Goal: Use online tool/utility: Utilize a website feature to perform a specific function

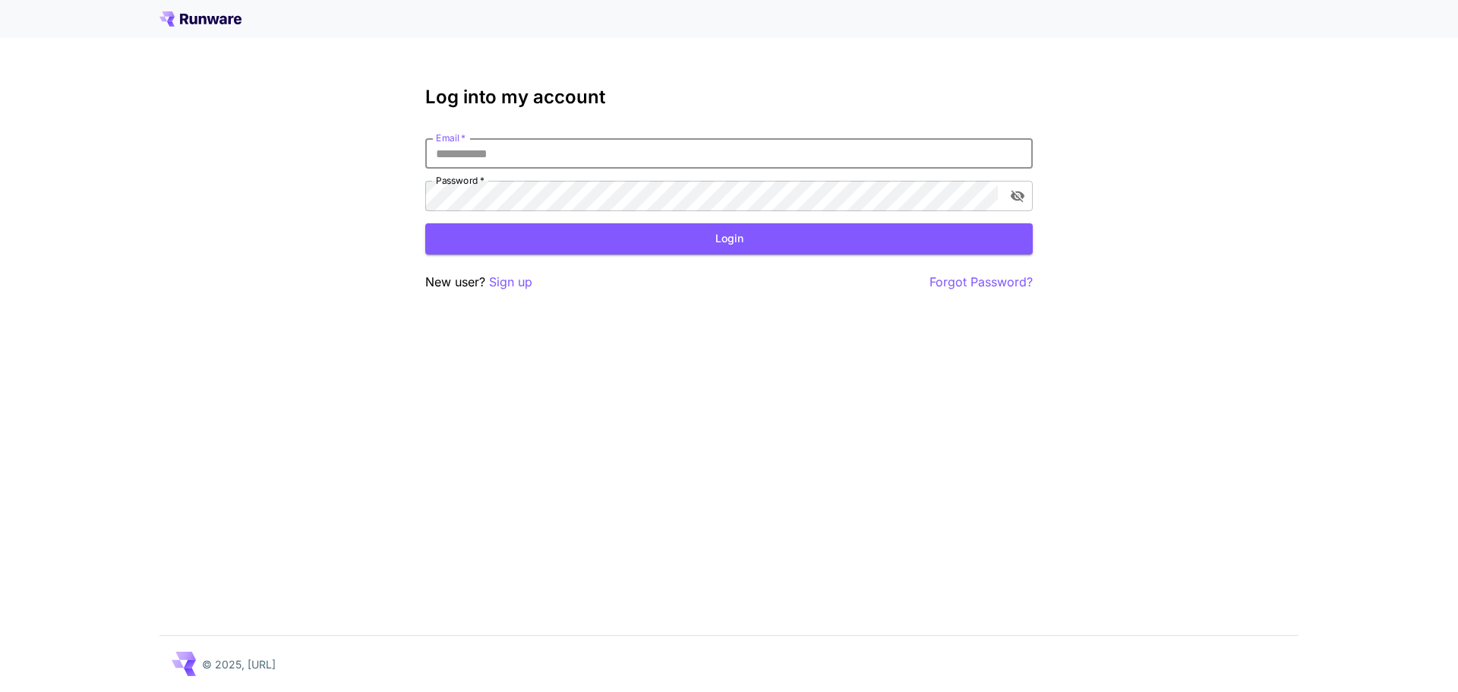
click at [709, 161] on input "Email   *" at bounding box center [729, 153] width 608 height 30
type input "**********"
click at [594, 258] on div "**********" at bounding box center [729, 189] width 608 height 205
click at [668, 256] on div "**********" at bounding box center [729, 189] width 608 height 205
click at [702, 242] on button "Login" at bounding box center [729, 238] width 608 height 31
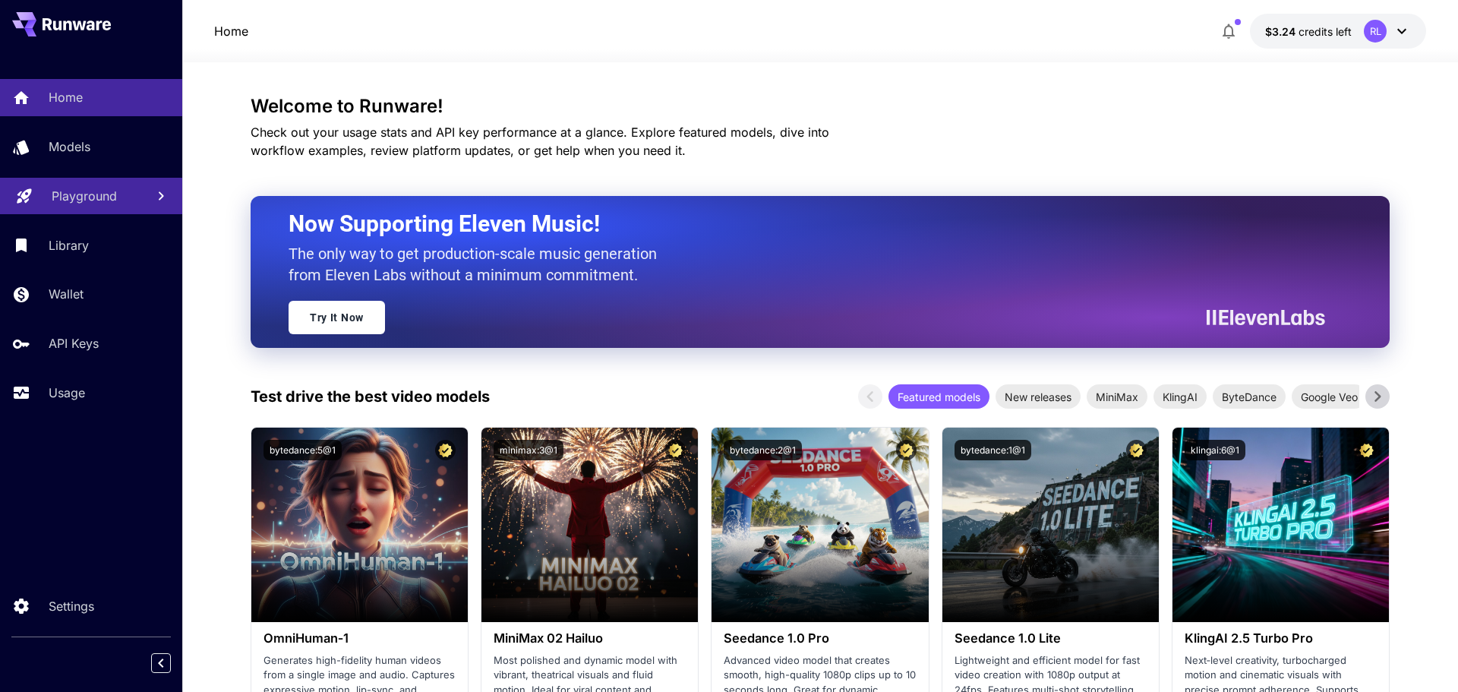
click at [88, 188] on p "Playground" at bounding box center [84, 196] width 65 height 18
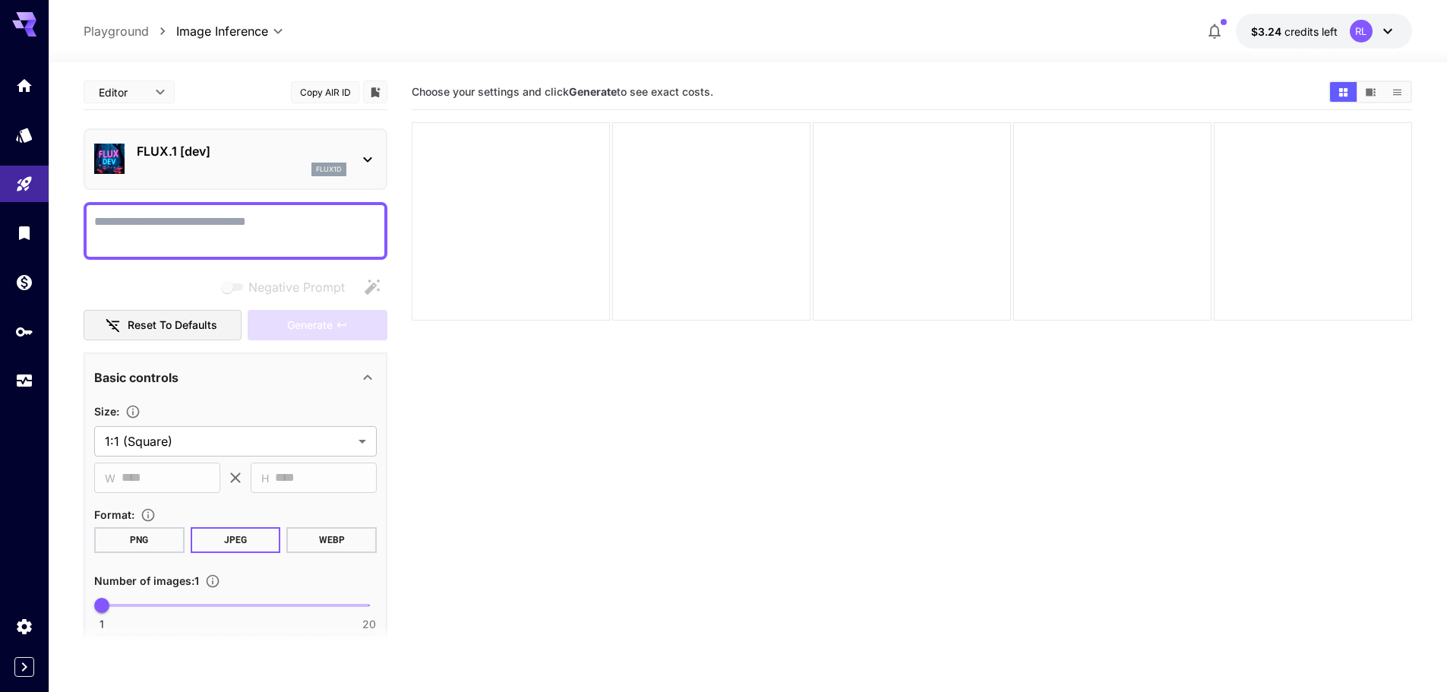
click at [244, 160] on div "FLUX.1 [dev] flux1d" at bounding box center [242, 159] width 210 height 34
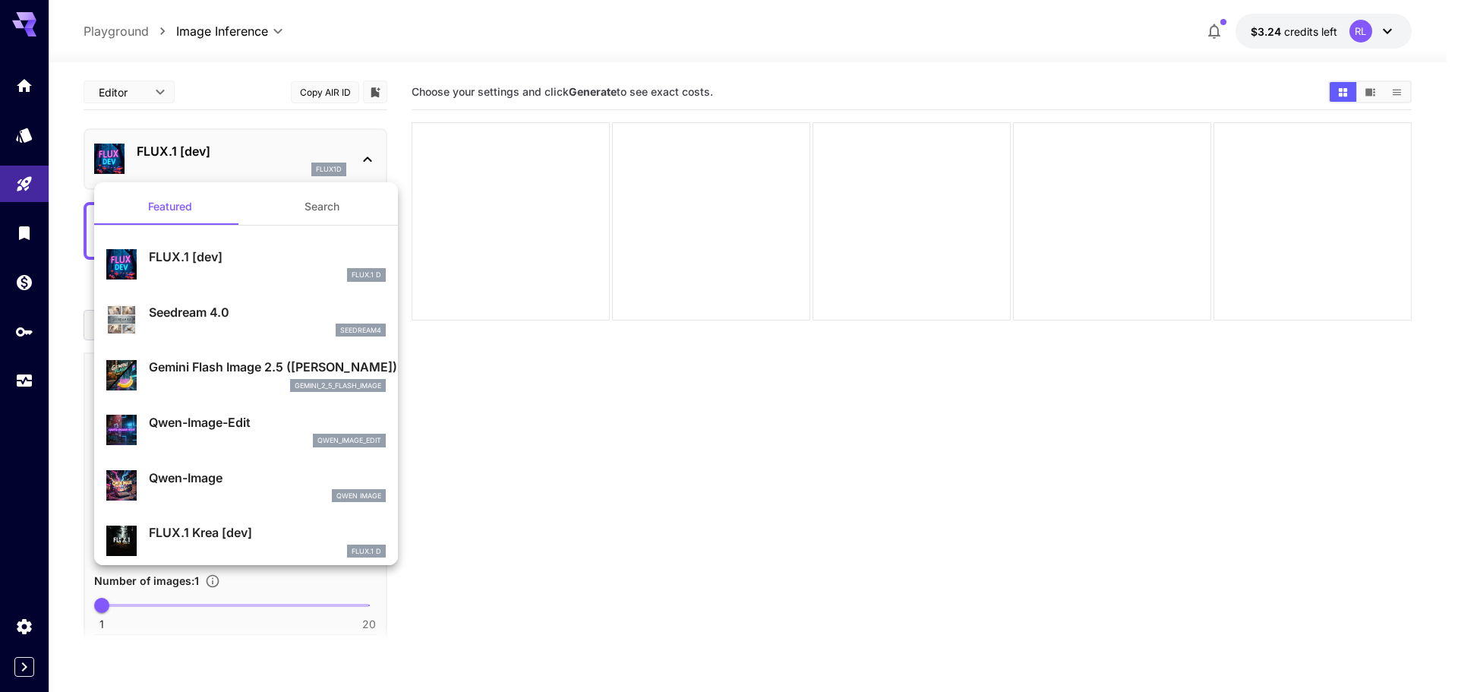
click at [475, 406] on div at bounding box center [729, 346] width 1458 height 692
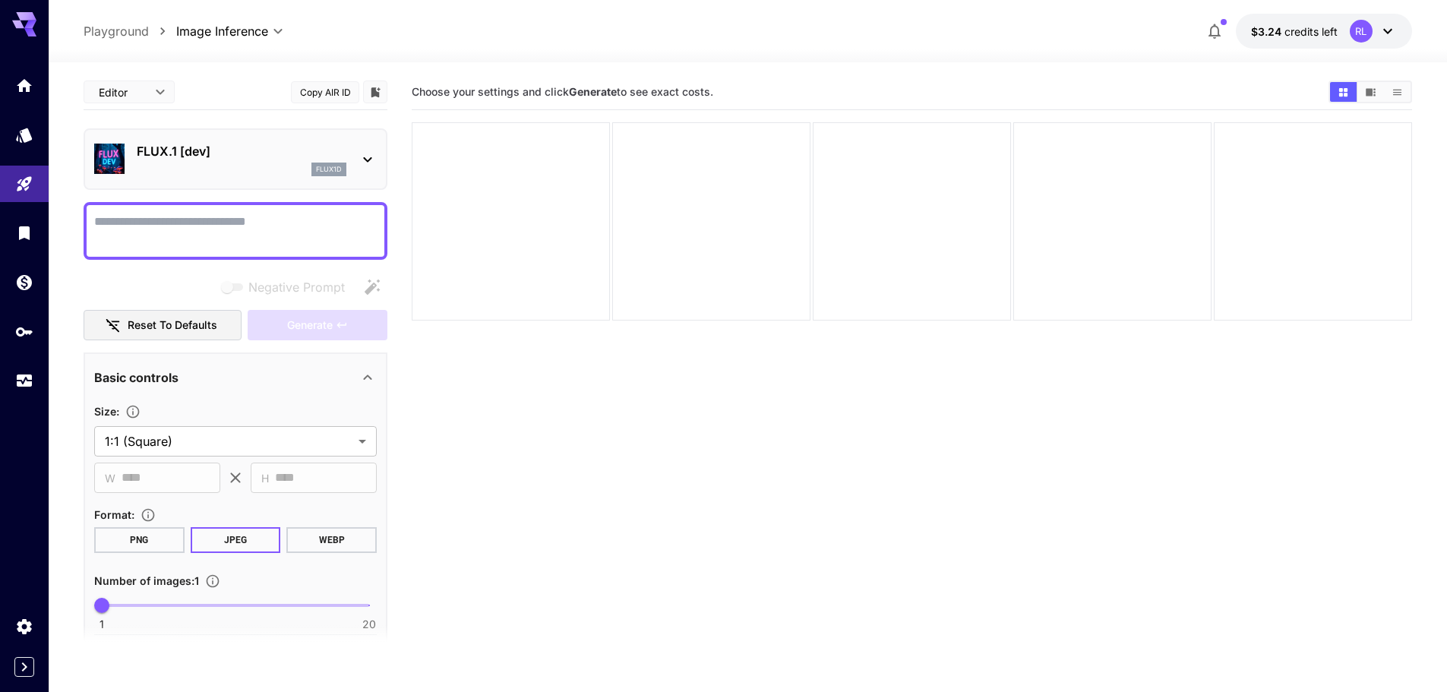
click at [264, 233] on textarea "Negative Prompt" at bounding box center [235, 231] width 283 height 36
paste textarea "**********"
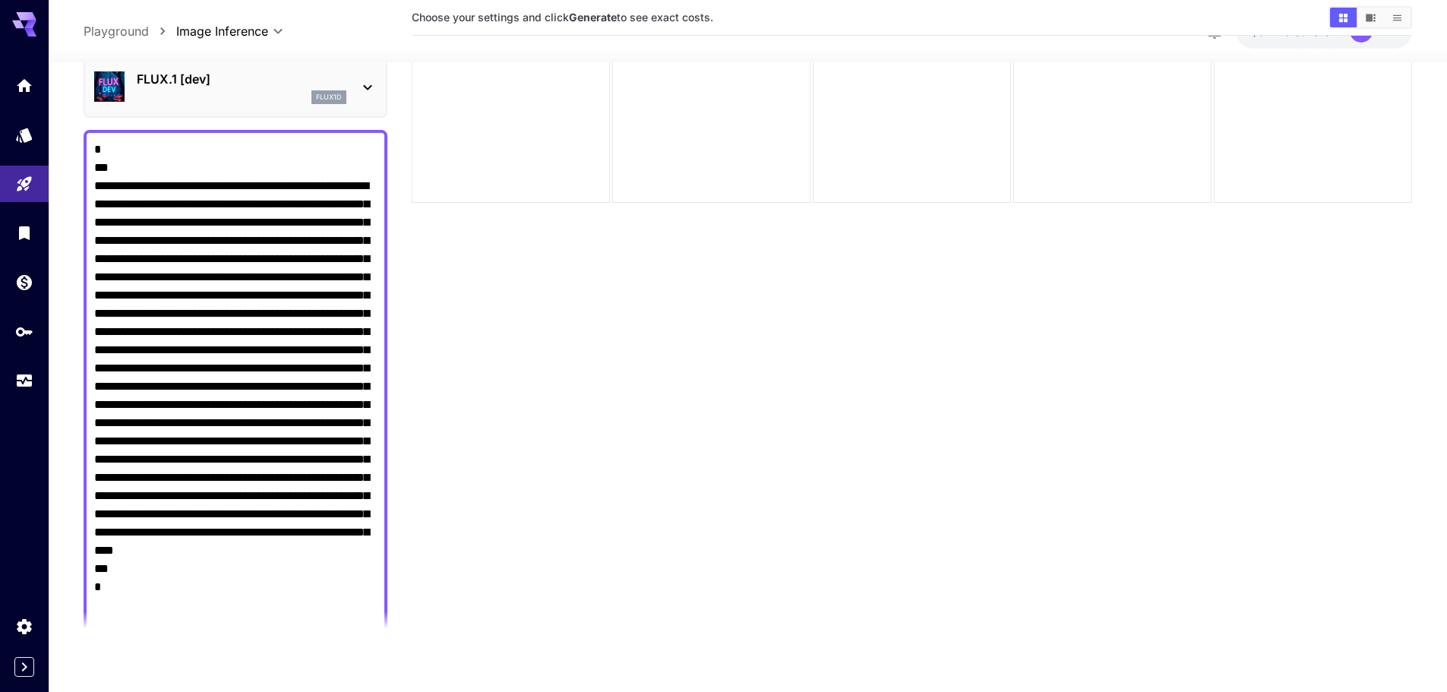
scroll to position [120, 0]
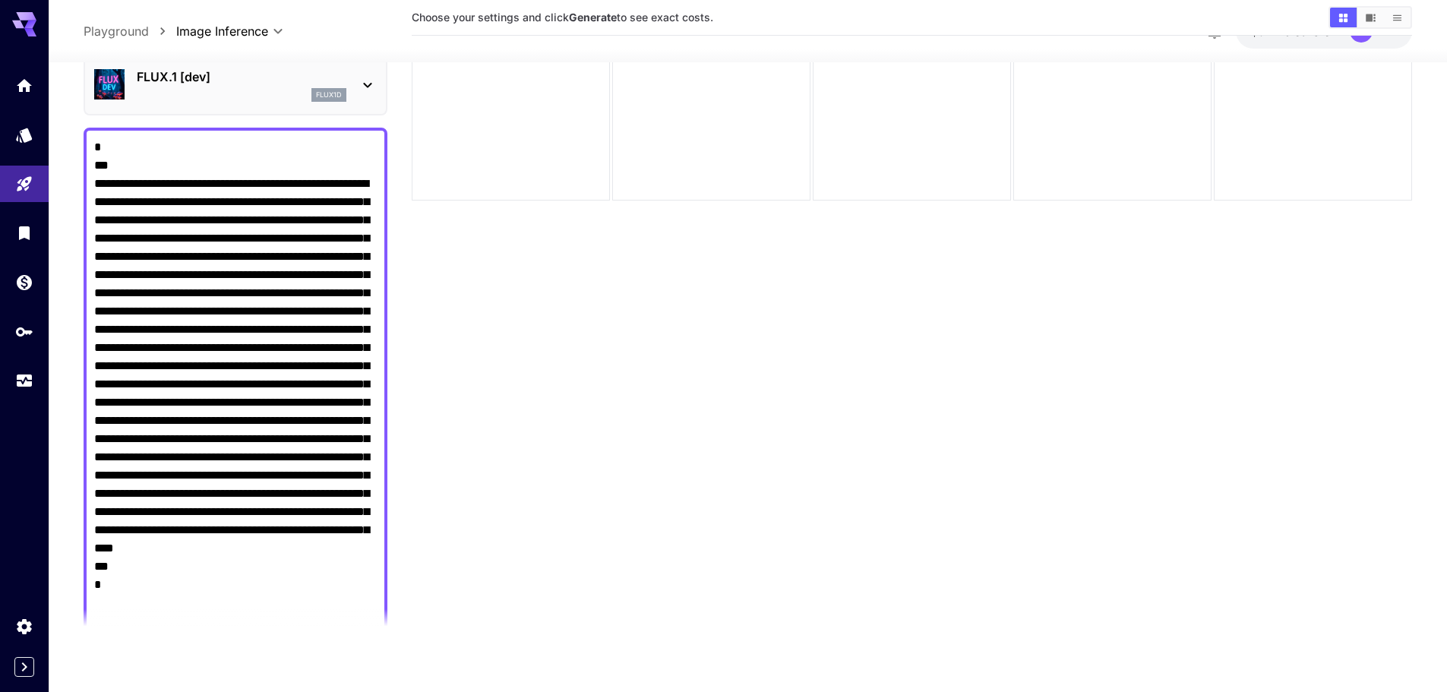
click at [311, 338] on textarea "Negative Prompt" at bounding box center [235, 392] width 283 height 510
paste textarea "**********"
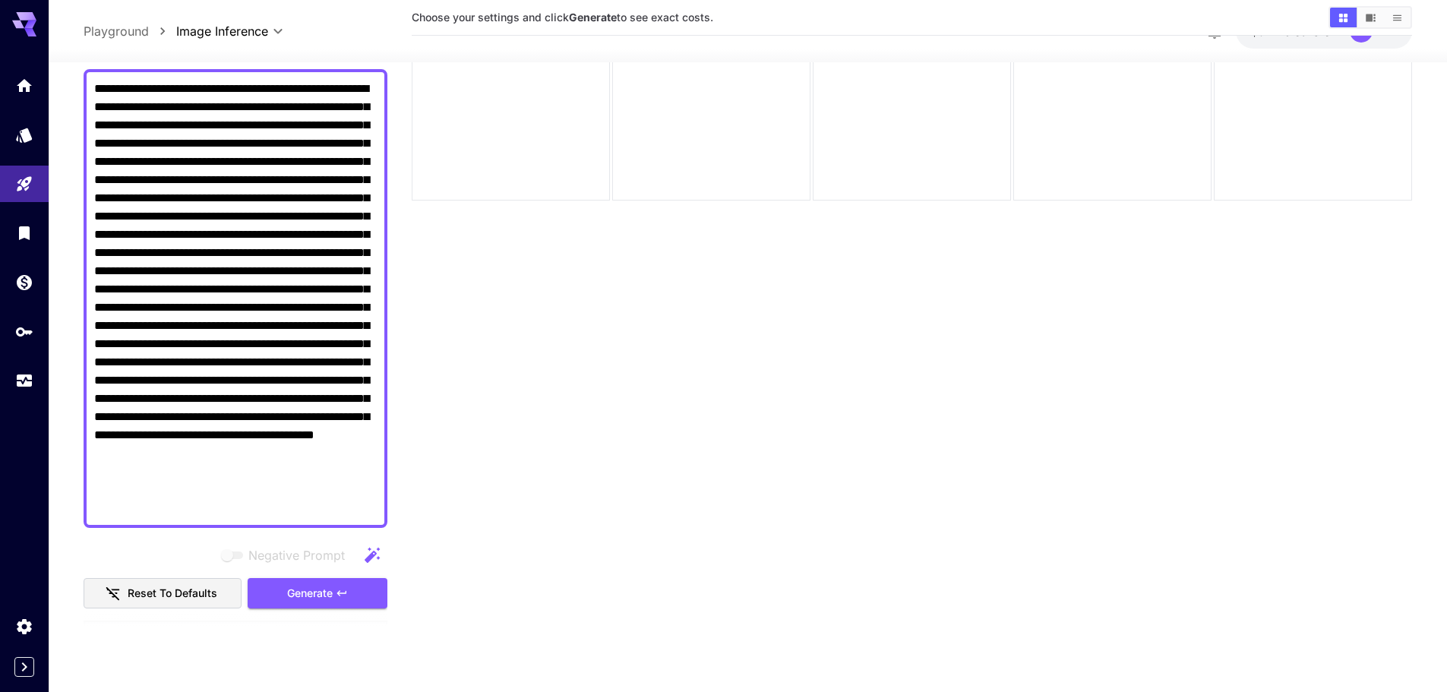
scroll to position [438, 0]
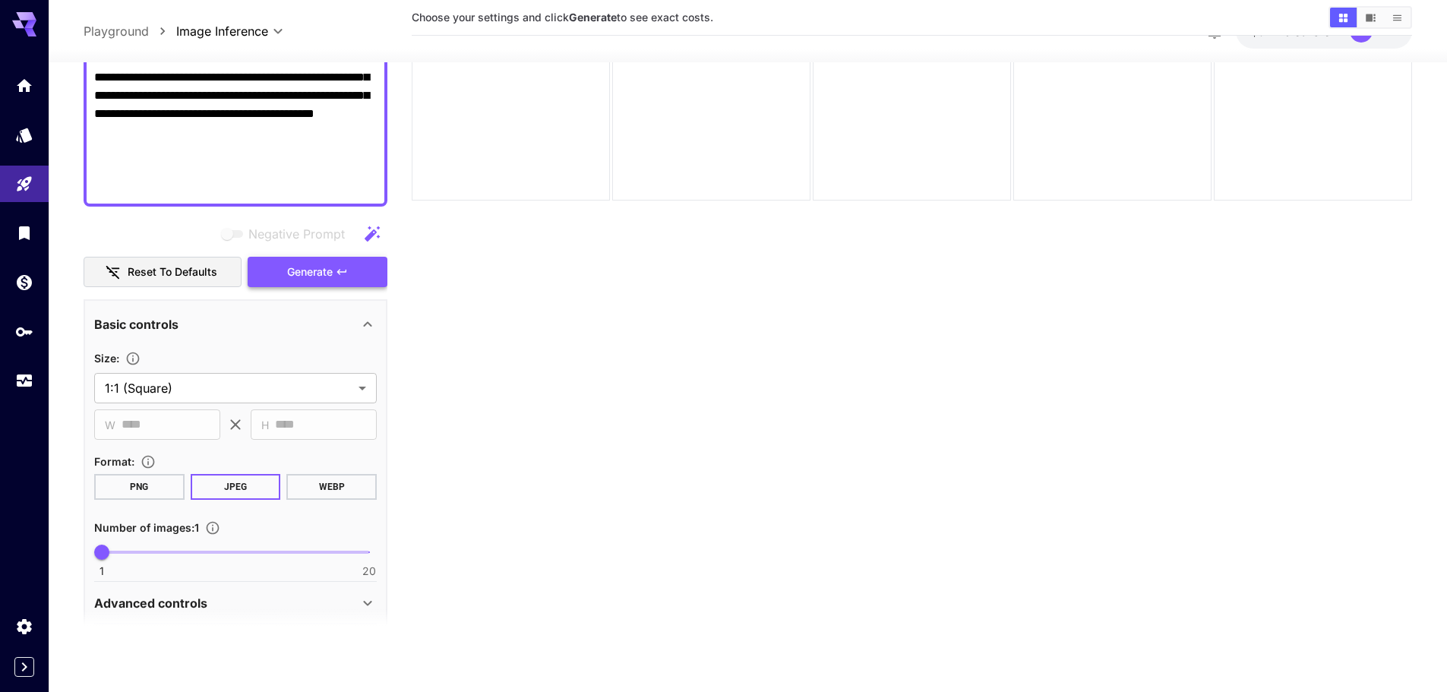
type textarea "**********"
click at [345, 283] on button "Generate" at bounding box center [318, 271] width 140 height 31
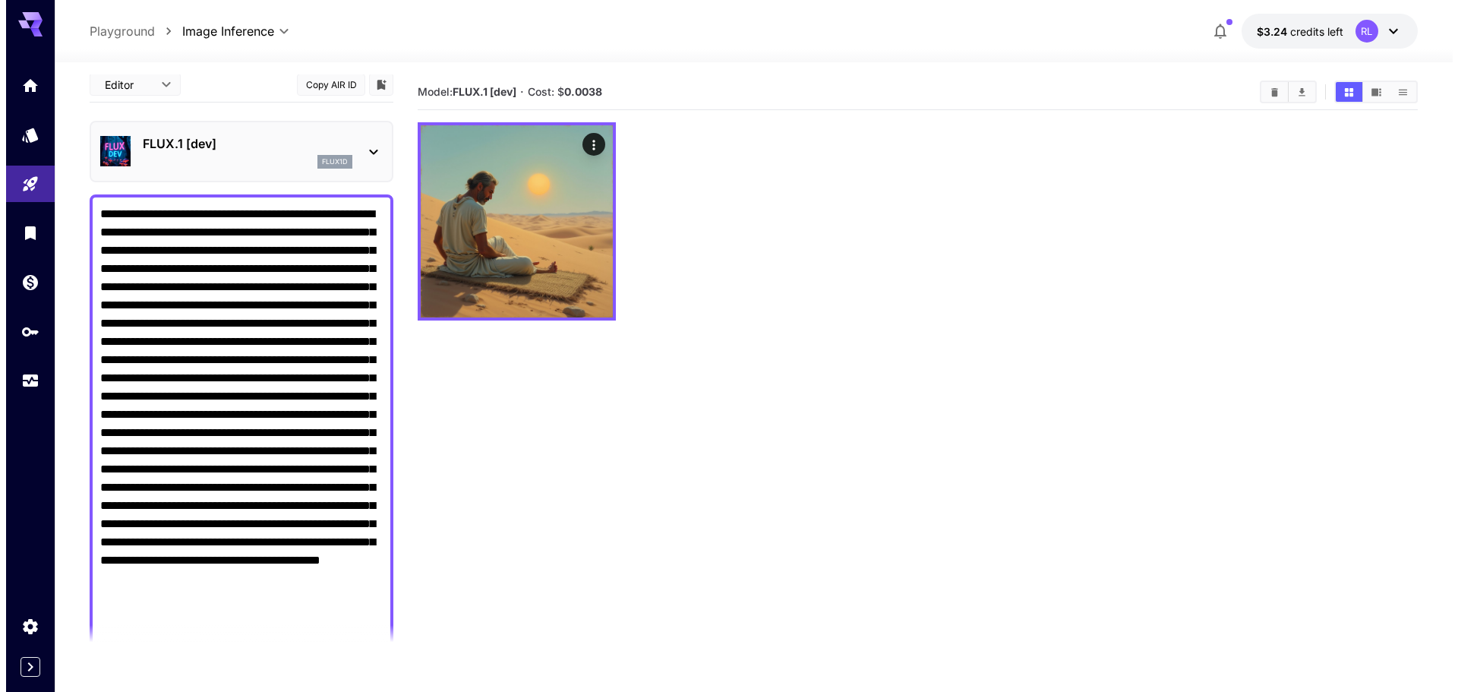
scroll to position [0, 0]
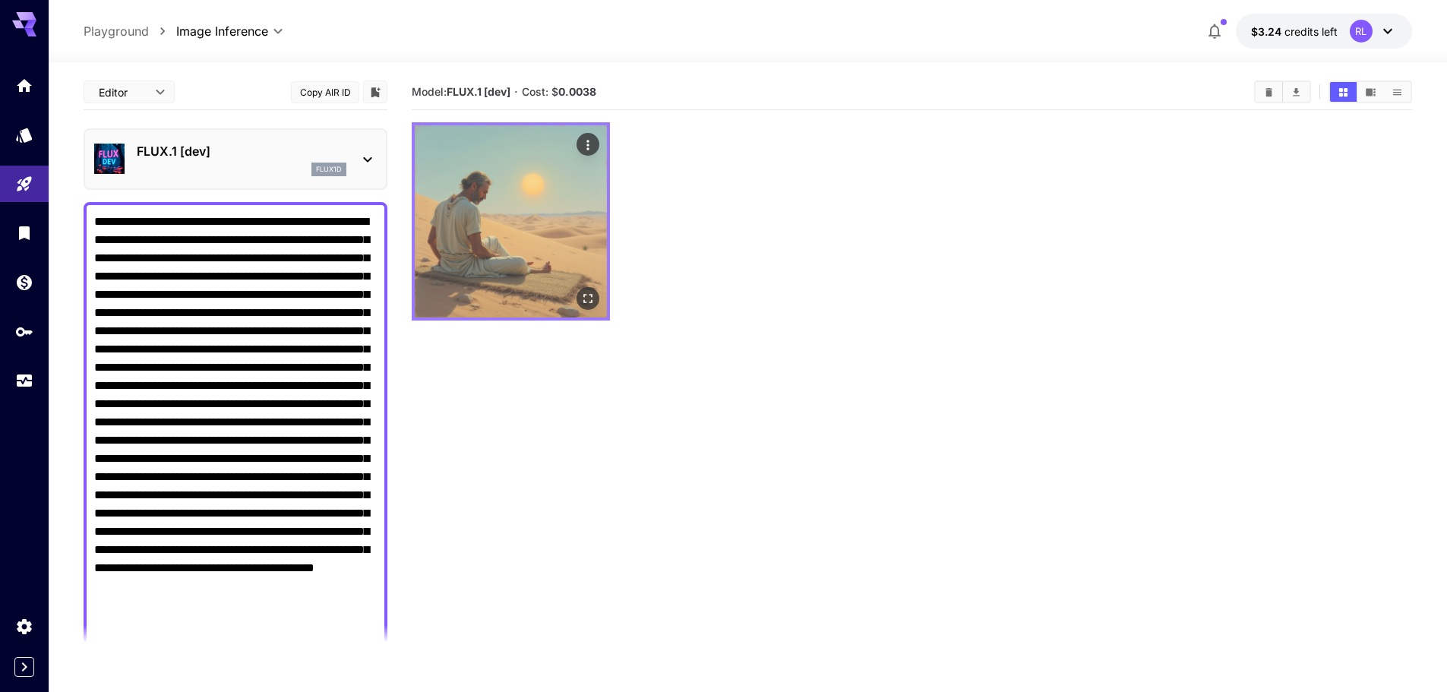
click at [515, 229] on img at bounding box center [511, 221] width 192 height 192
click at [591, 302] on icon "Open in fullscreen" at bounding box center [587, 298] width 9 height 9
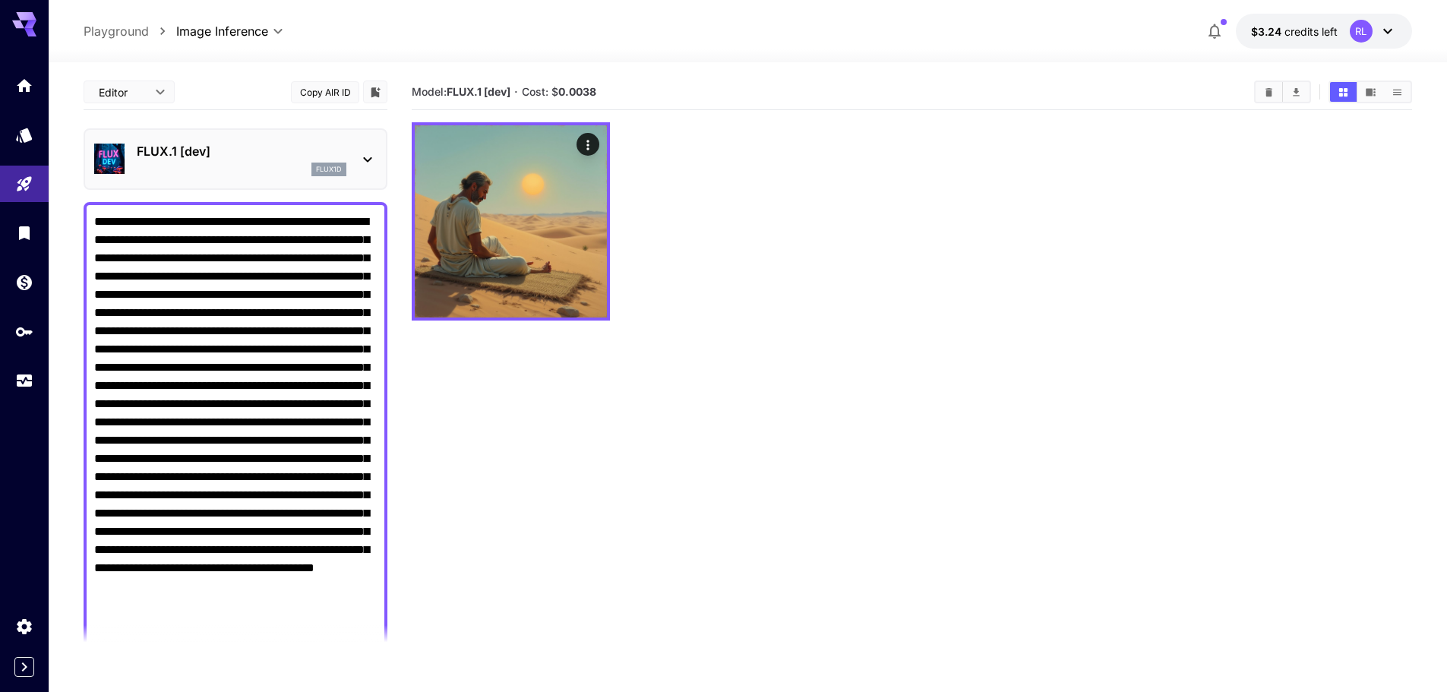
click at [273, 159] on p "FLUX.1 [dev]" at bounding box center [242, 151] width 210 height 18
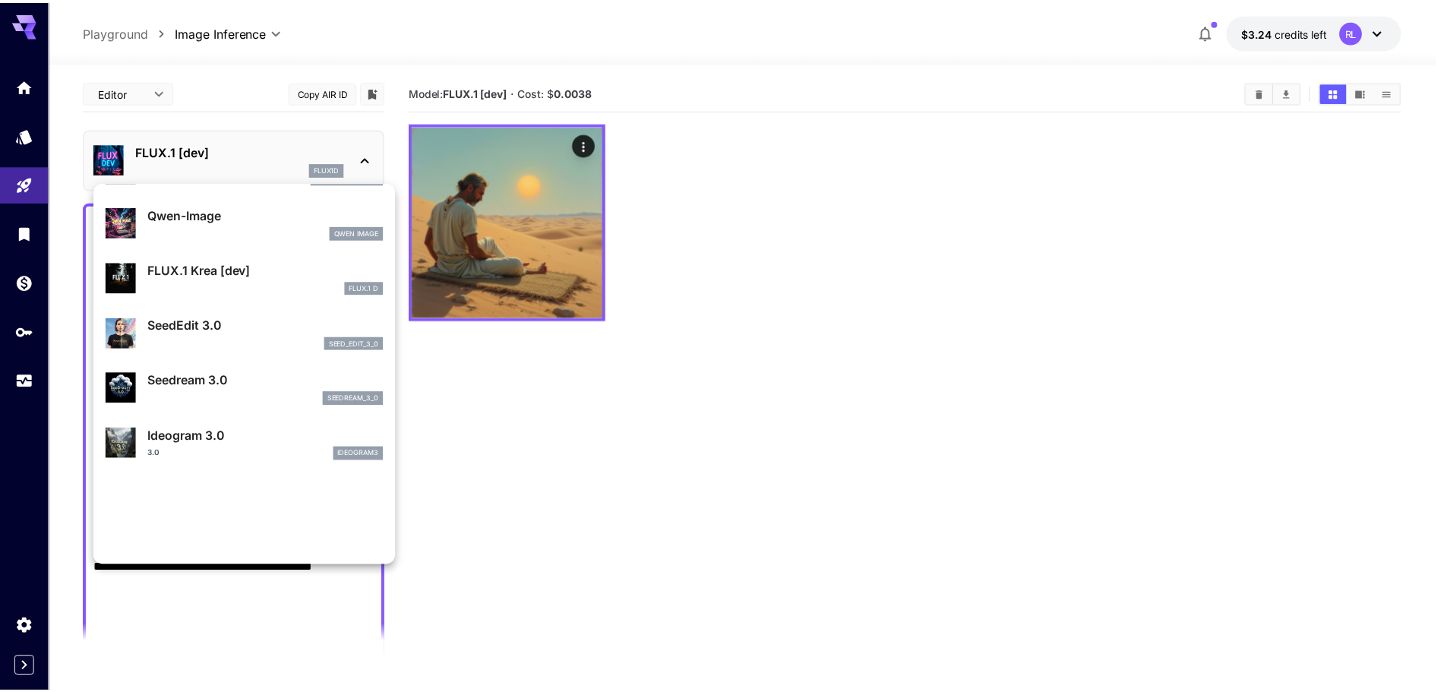
scroll to position [304, 0]
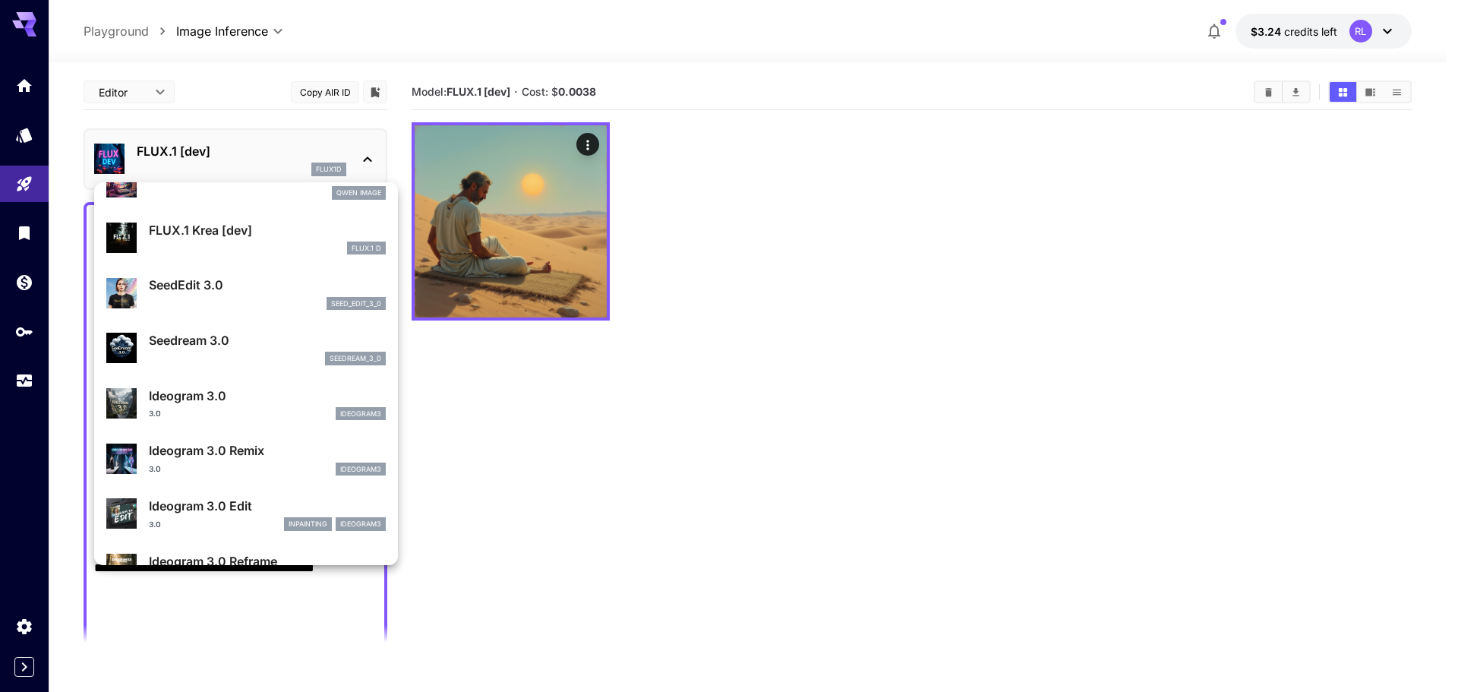
click at [276, 400] on p "Ideogram 3.0" at bounding box center [267, 396] width 237 height 18
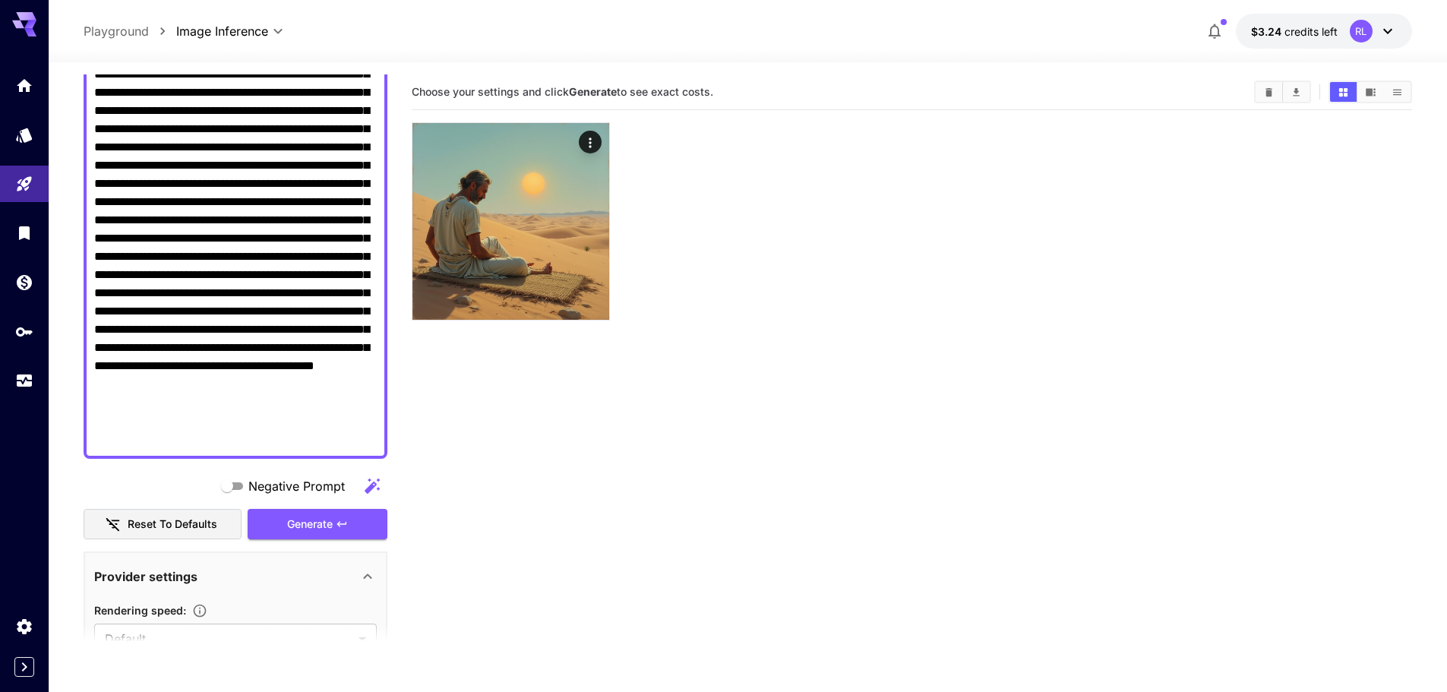
scroll to position [304, 0]
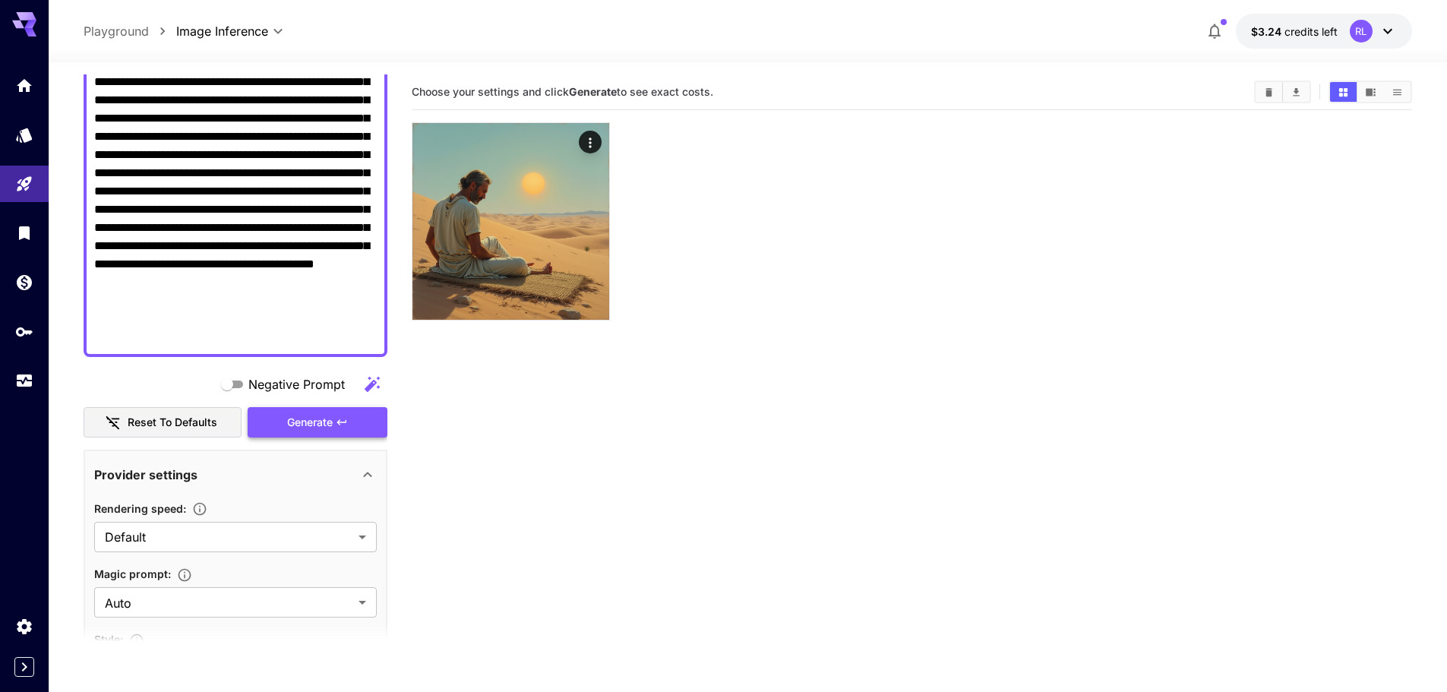
click at [333, 428] on button "Generate" at bounding box center [318, 422] width 140 height 31
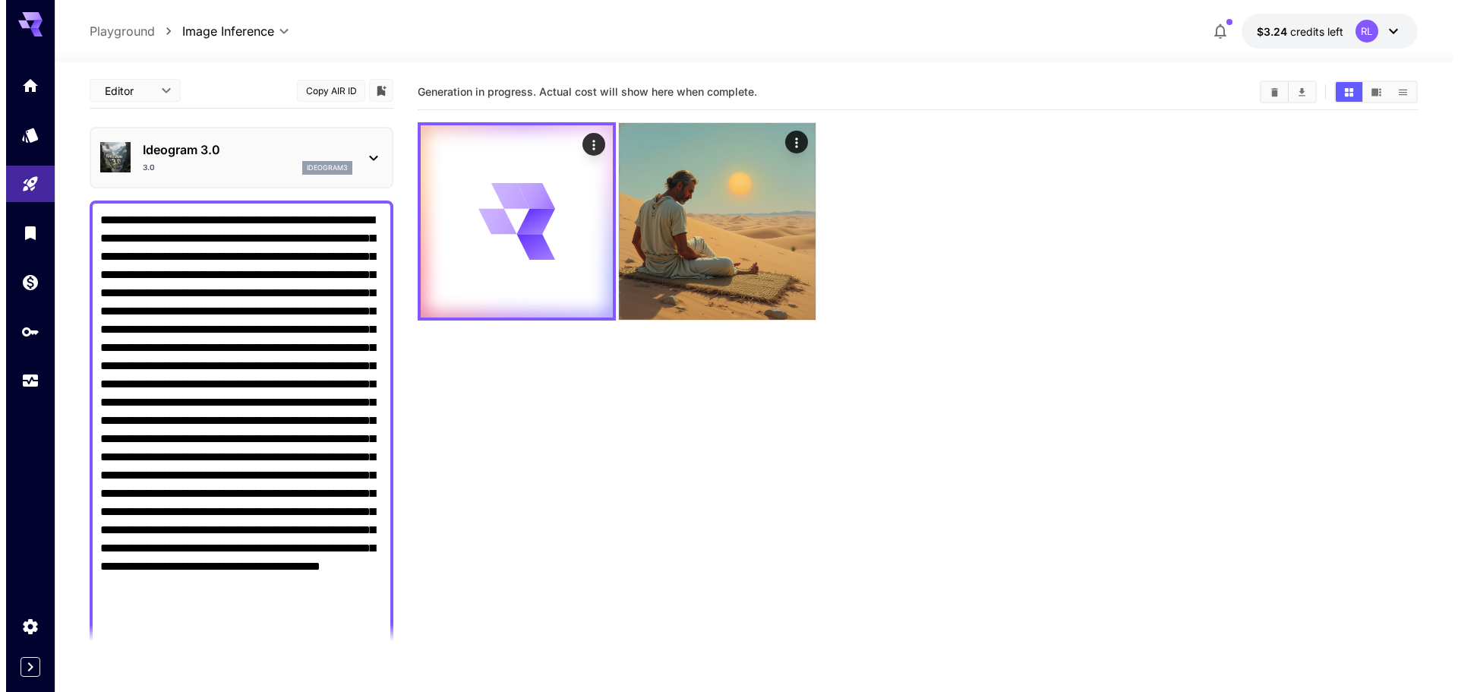
scroll to position [0, 0]
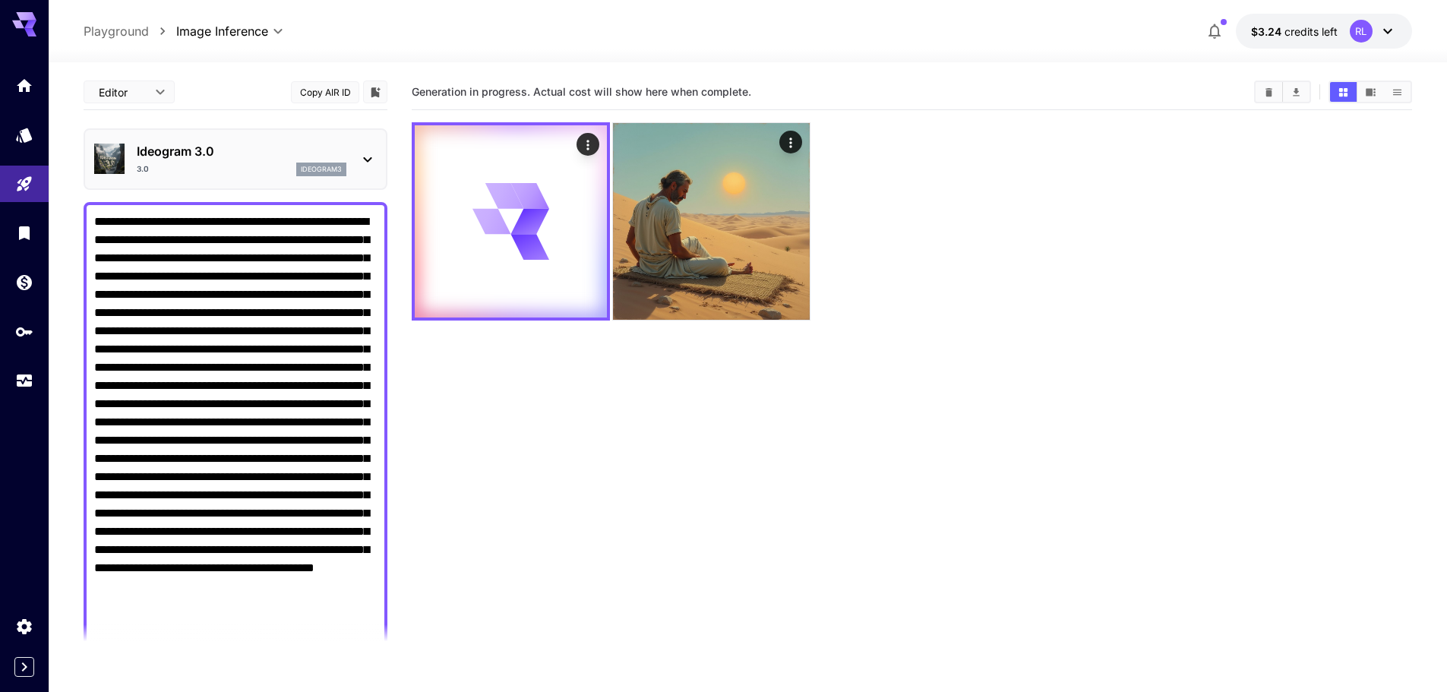
click at [258, 141] on div "Ideogram 3.0 3.0 ideogram3" at bounding box center [235, 159] width 283 height 46
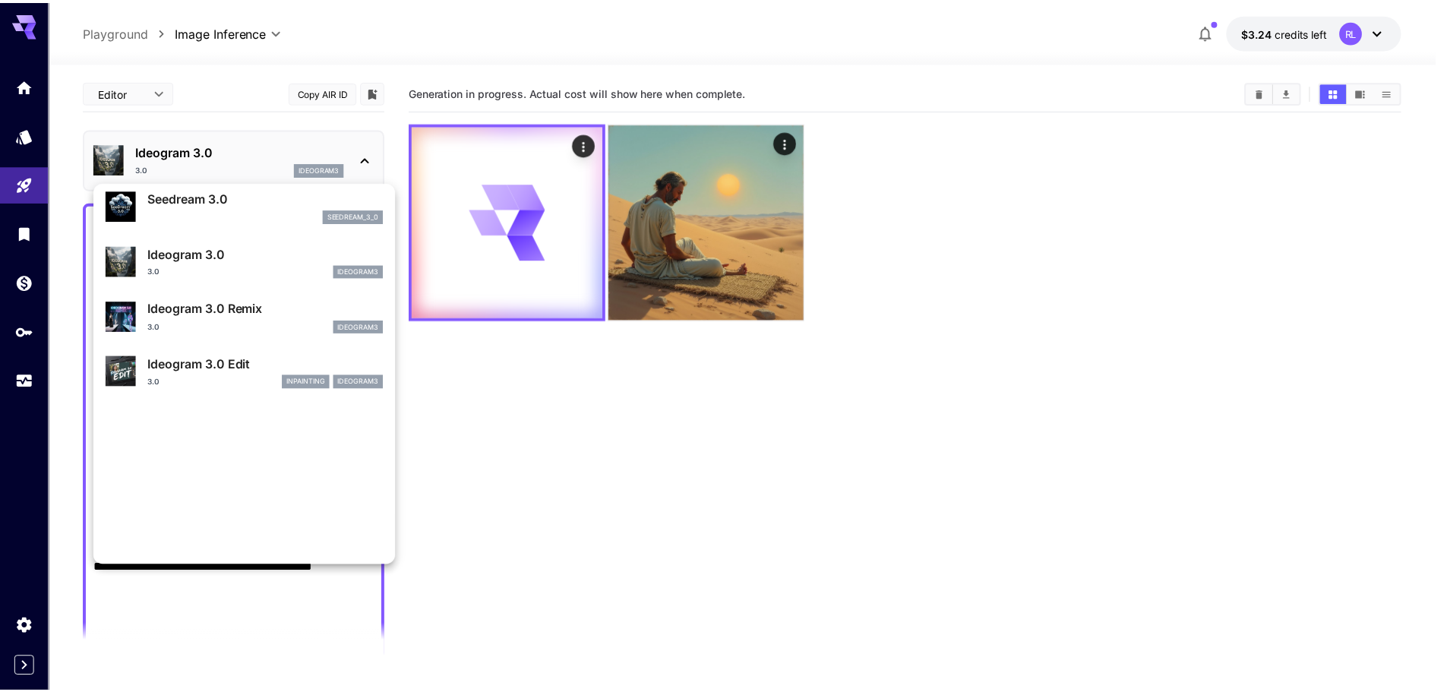
scroll to position [456, 0]
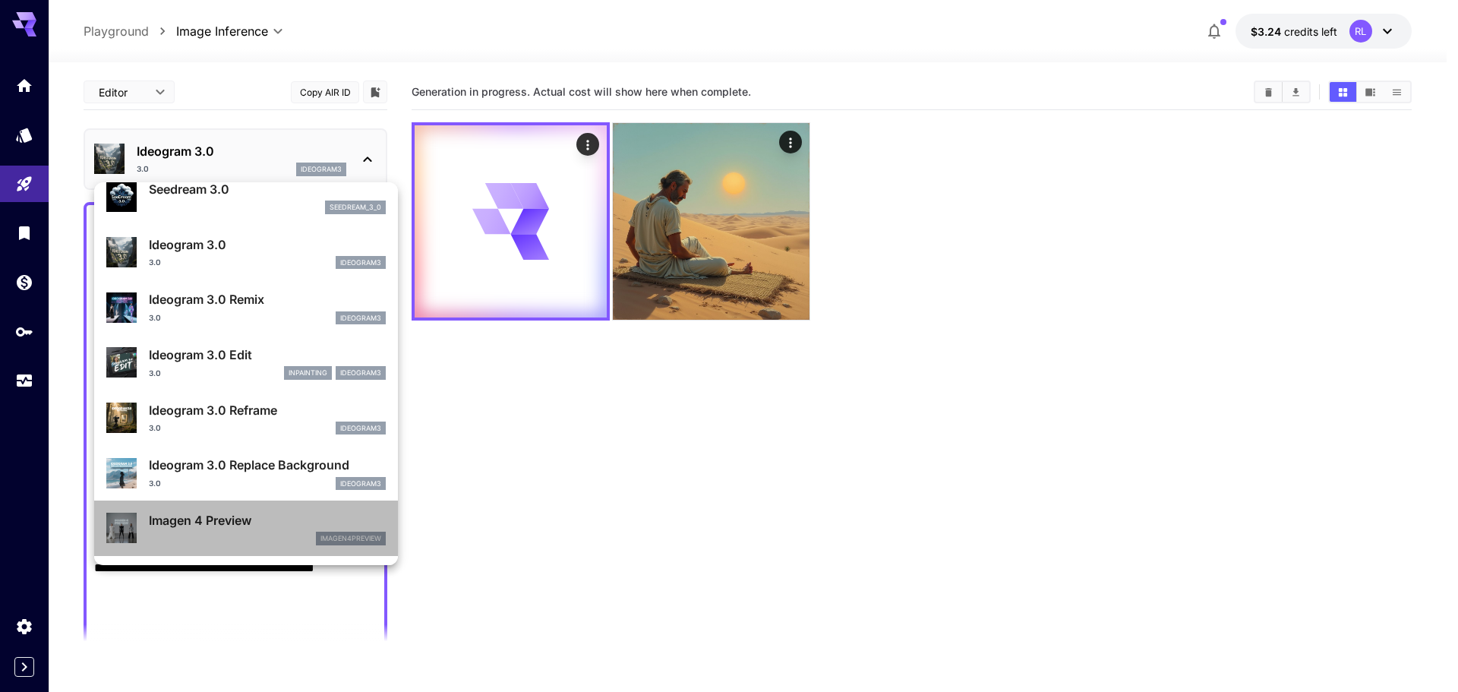
click at [248, 517] on p "Imagen 4 Preview" at bounding box center [267, 520] width 237 height 18
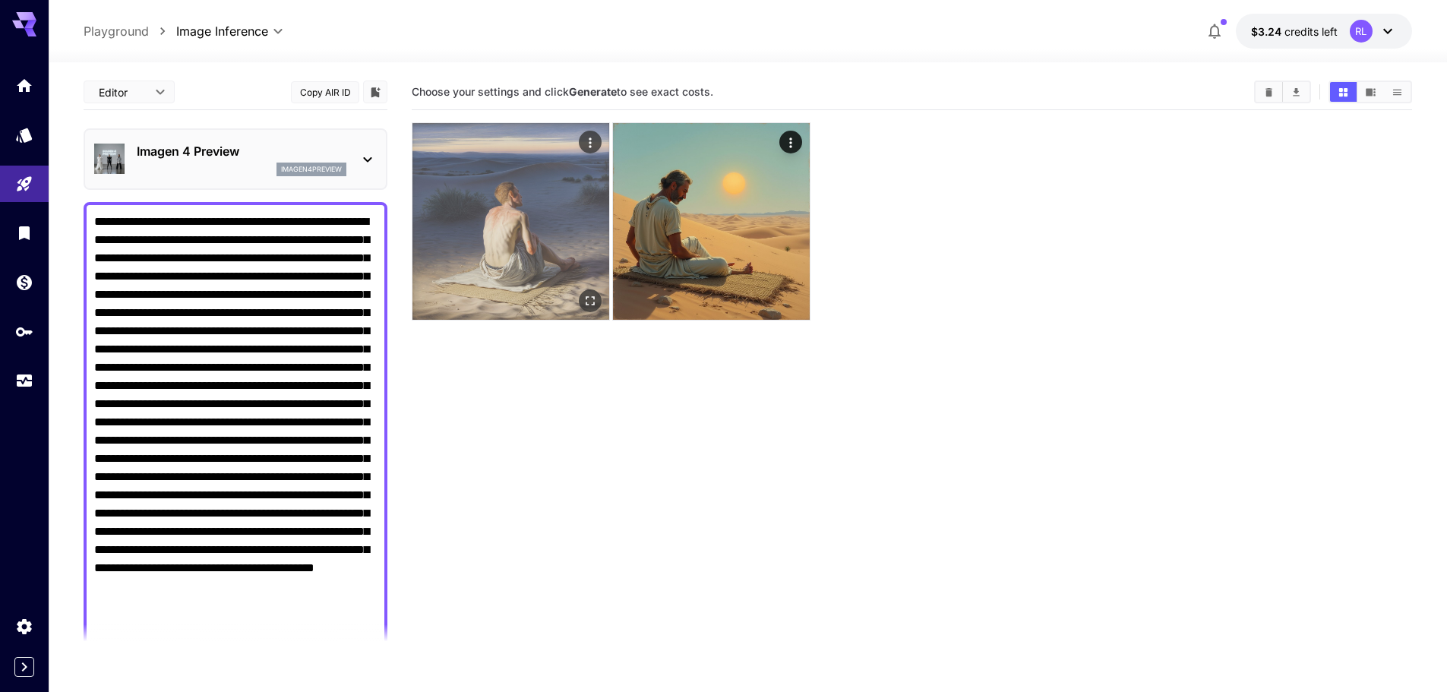
click at [508, 257] on img at bounding box center [510, 221] width 197 height 197
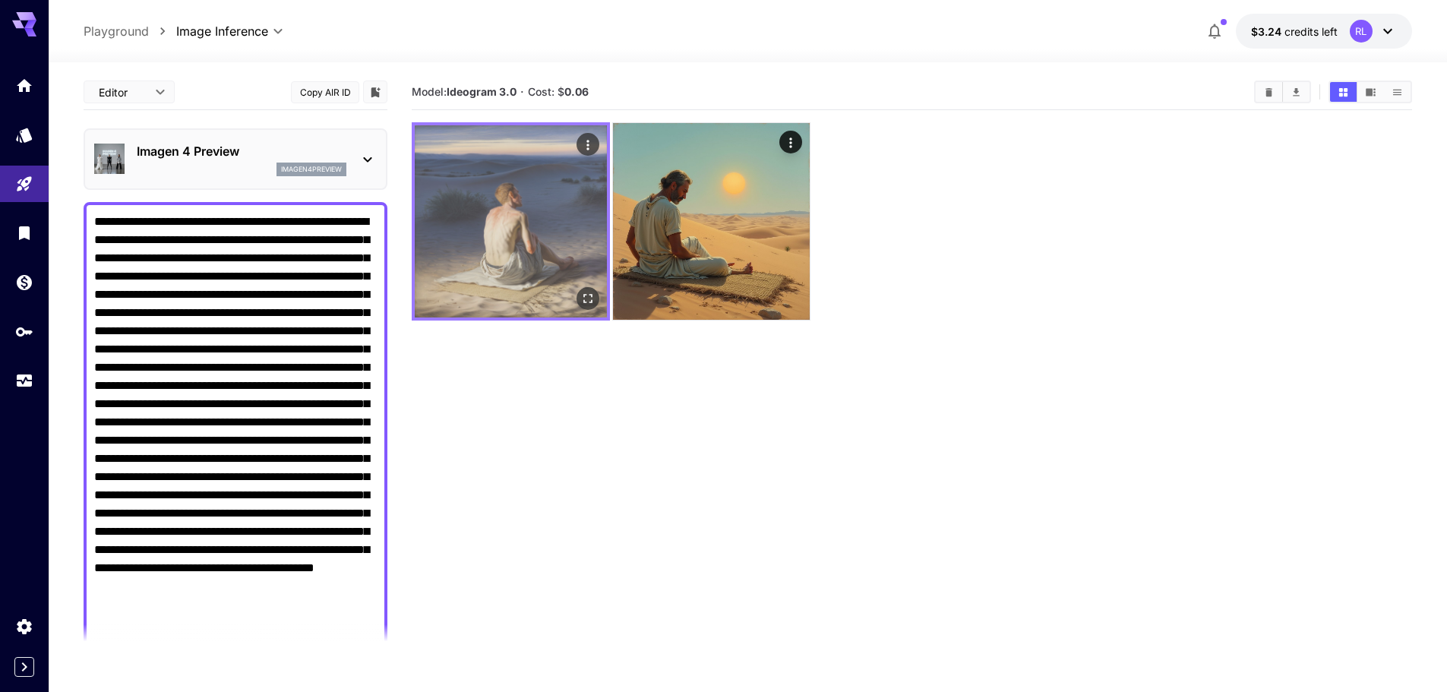
click at [582, 303] on icon "Open in fullscreen" at bounding box center [587, 298] width 15 height 15
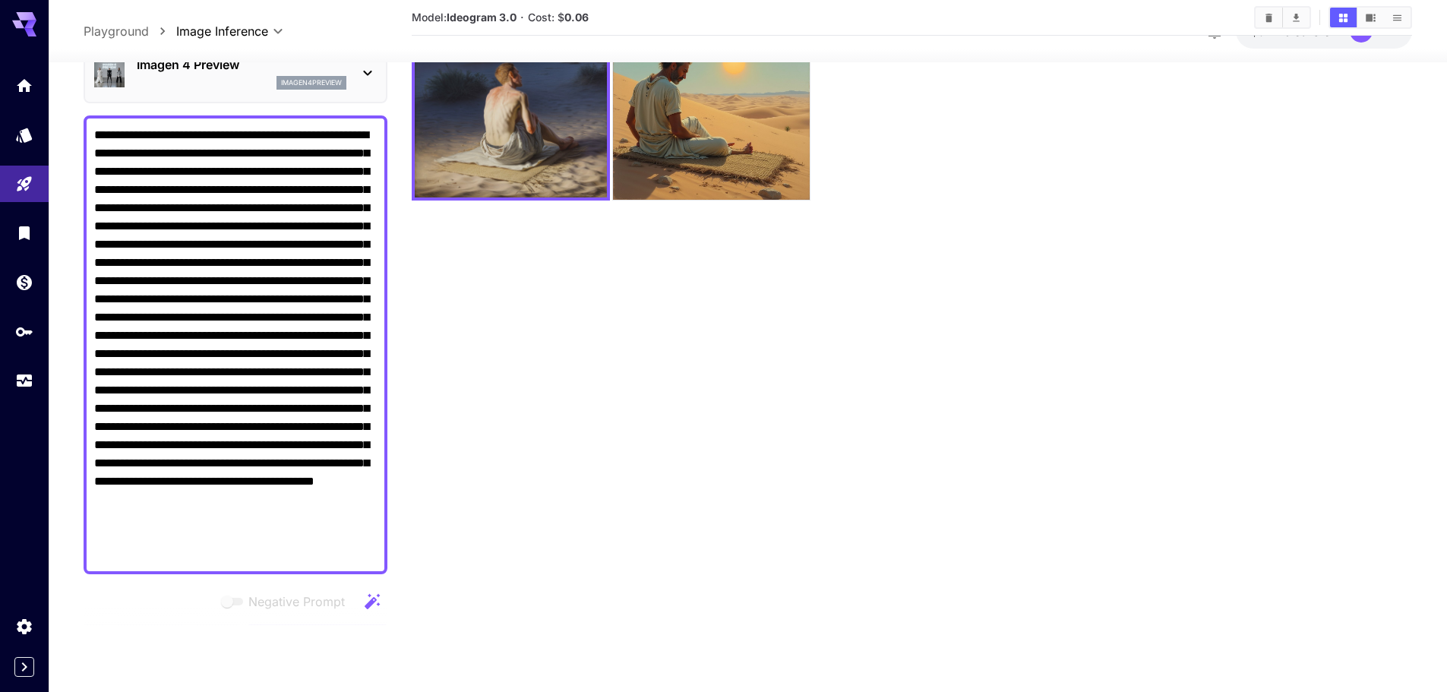
scroll to position [304, 0]
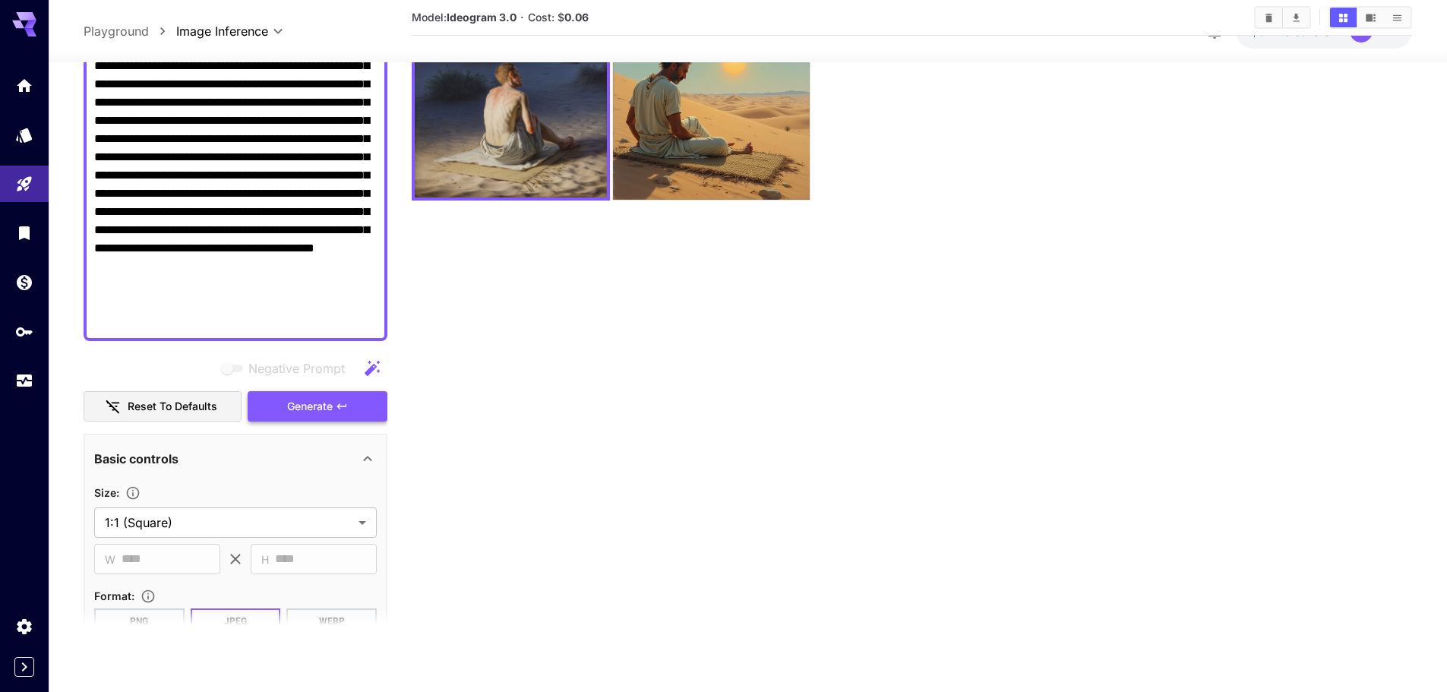
click at [349, 414] on button "Generate" at bounding box center [318, 405] width 140 height 31
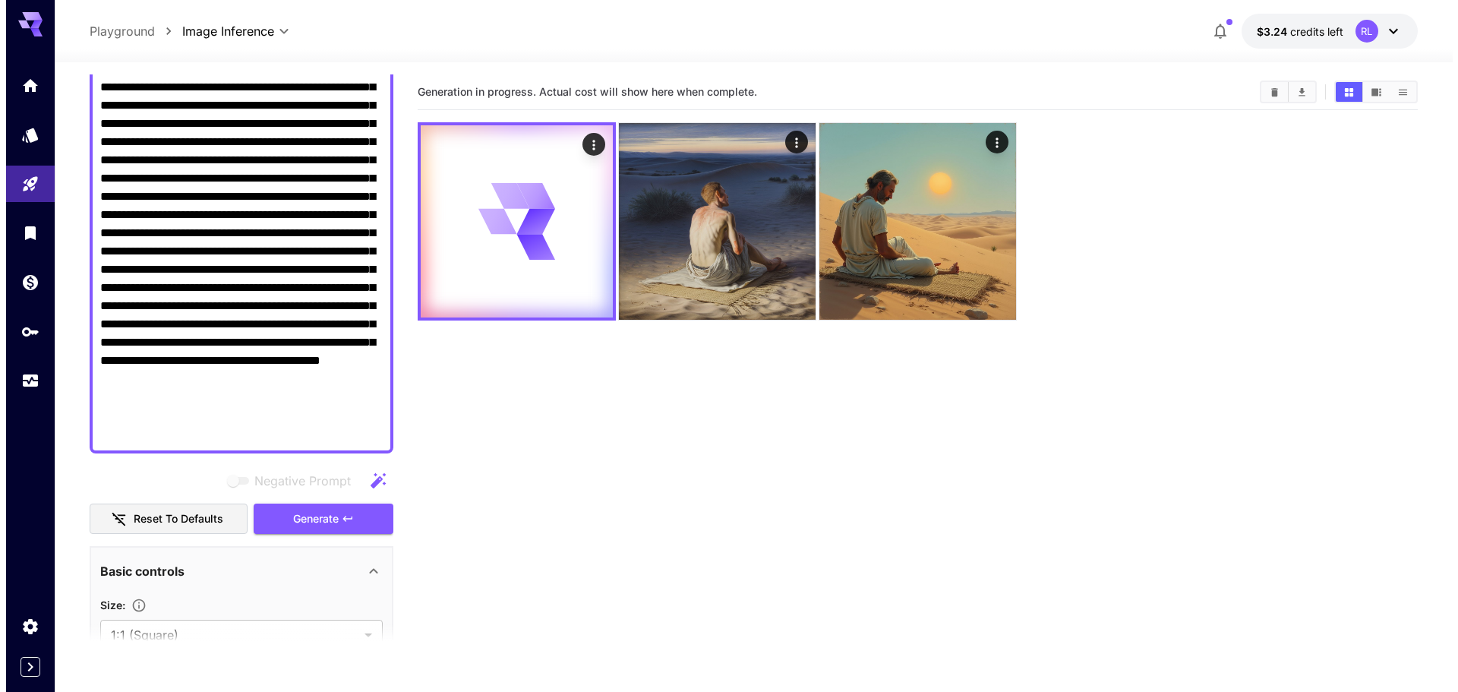
scroll to position [0, 0]
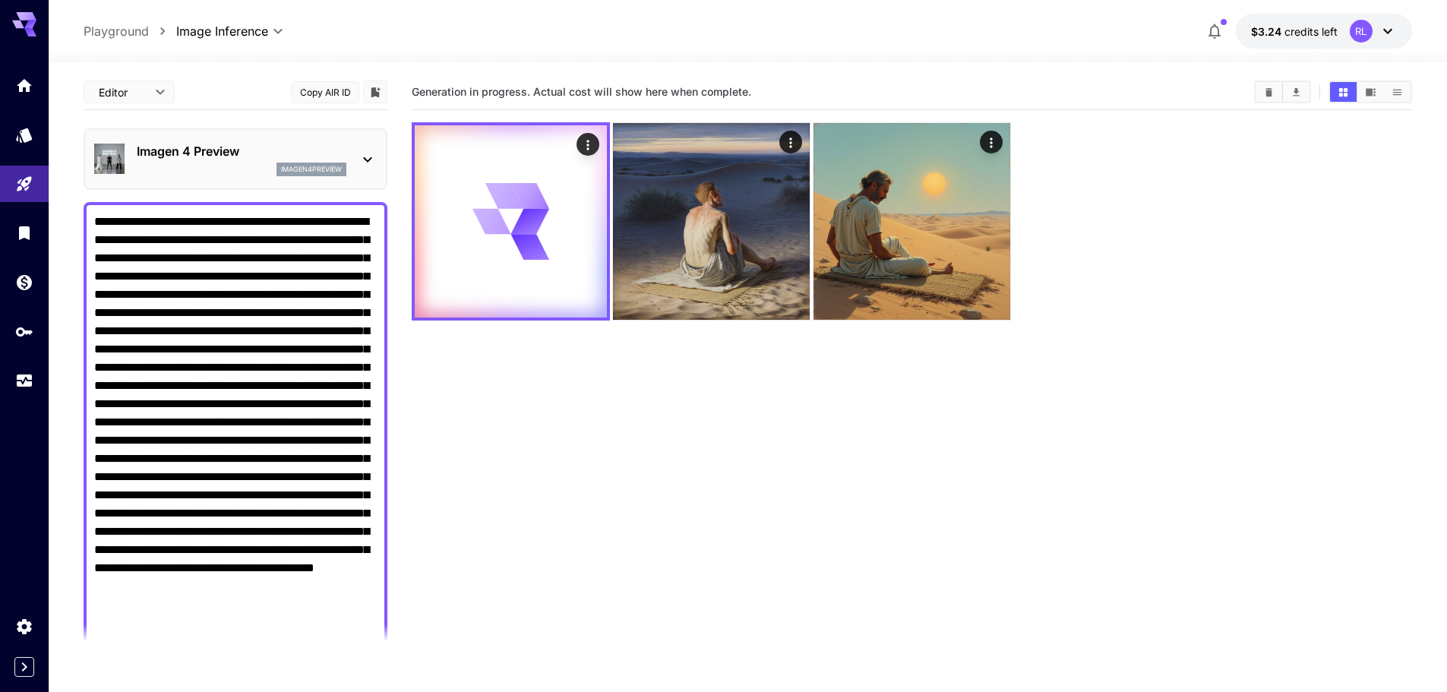
click at [228, 166] on div "imagen4preview" at bounding box center [242, 170] width 210 height 14
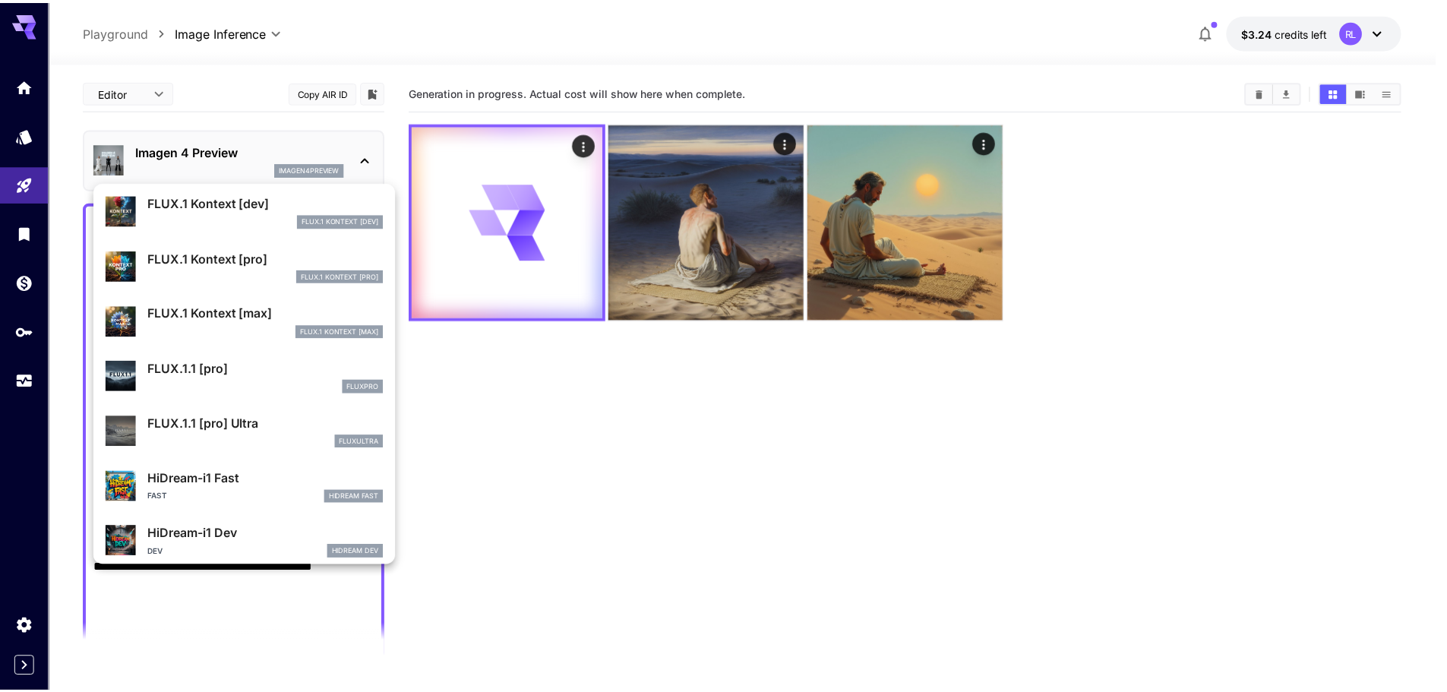
scroll to position [990, 0]
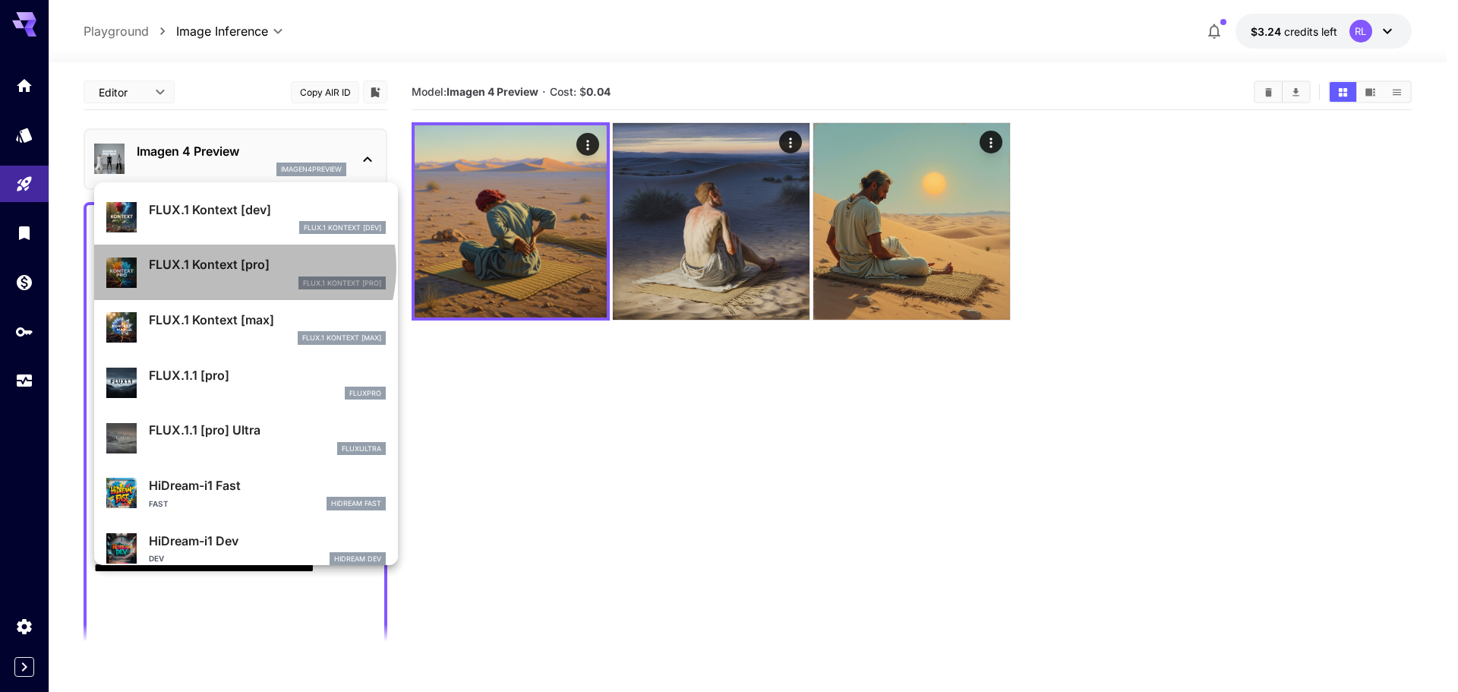
click at [243, 267] on p "FLUX.1 Kontext [pro]" at bounding box center [267, 264] width 237 height 18
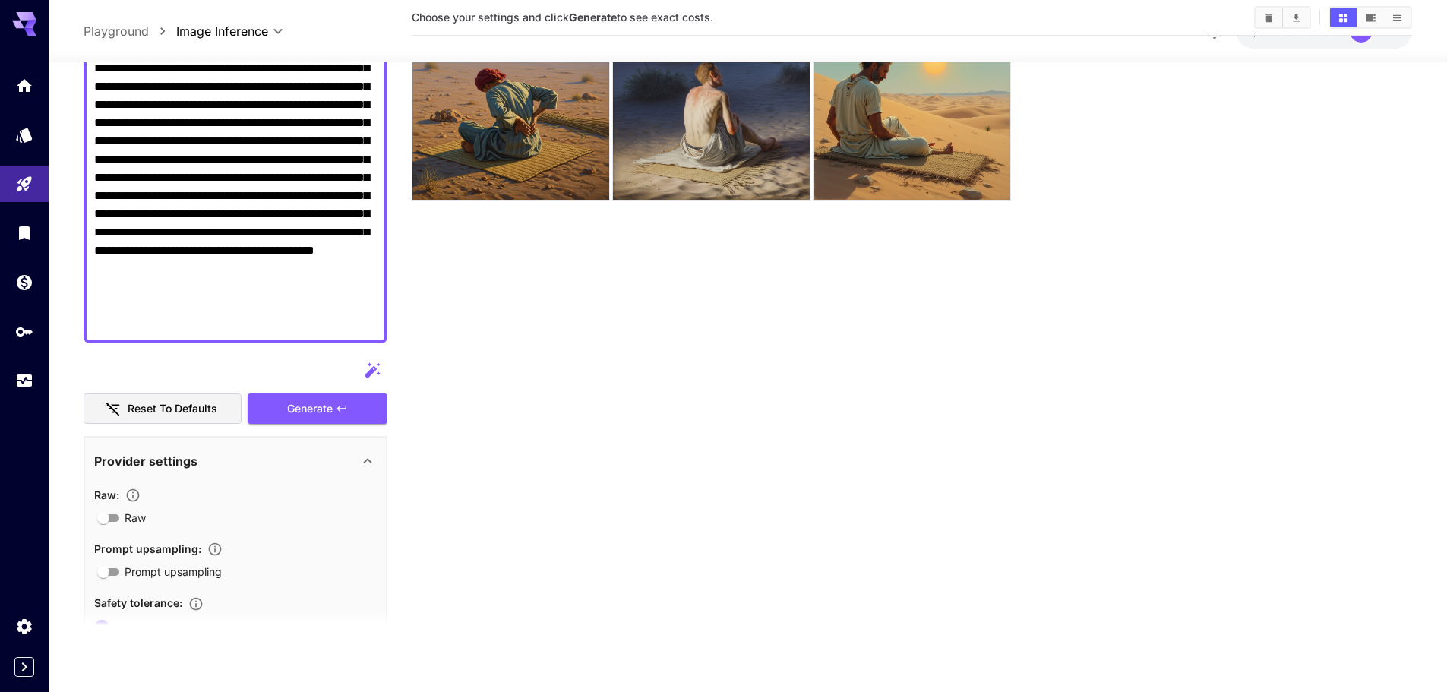
scroll to position [380, 0]
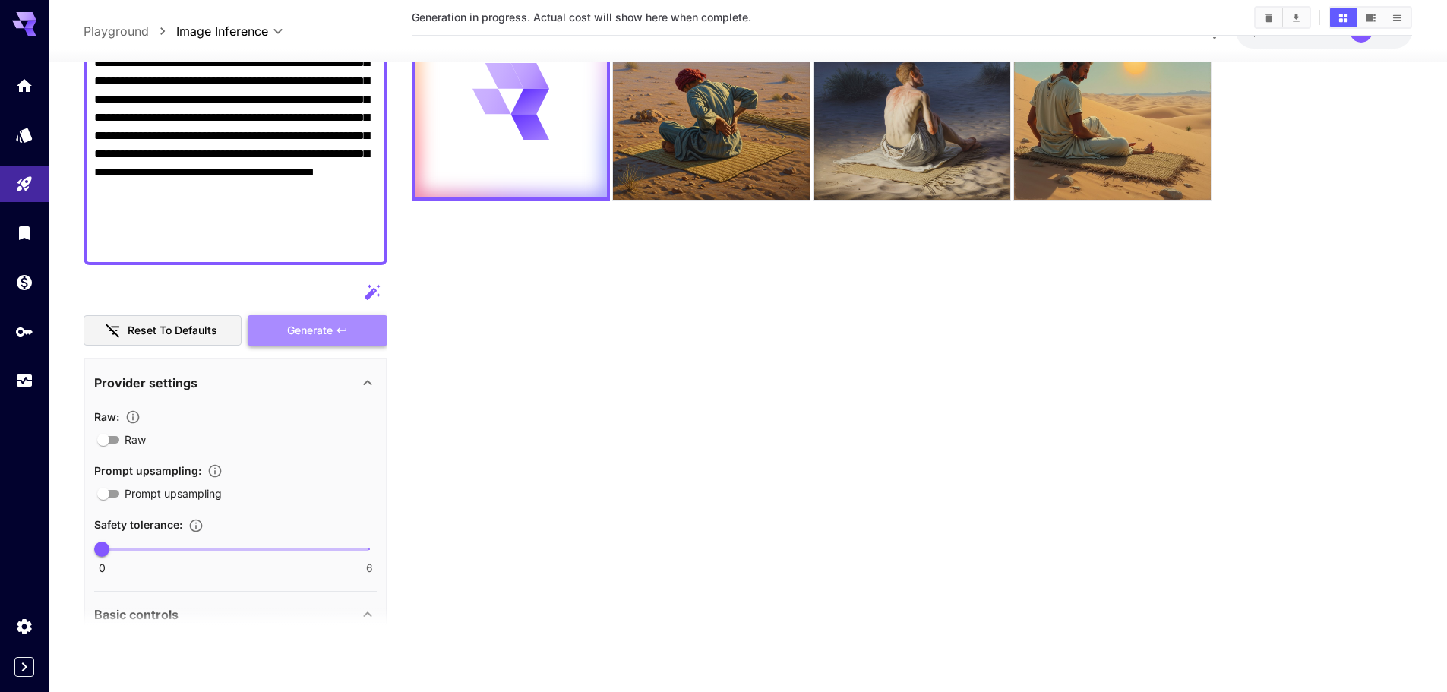
click at [353, 340] on button "Generate" at bounding box center [318, 329] width 140 height 31
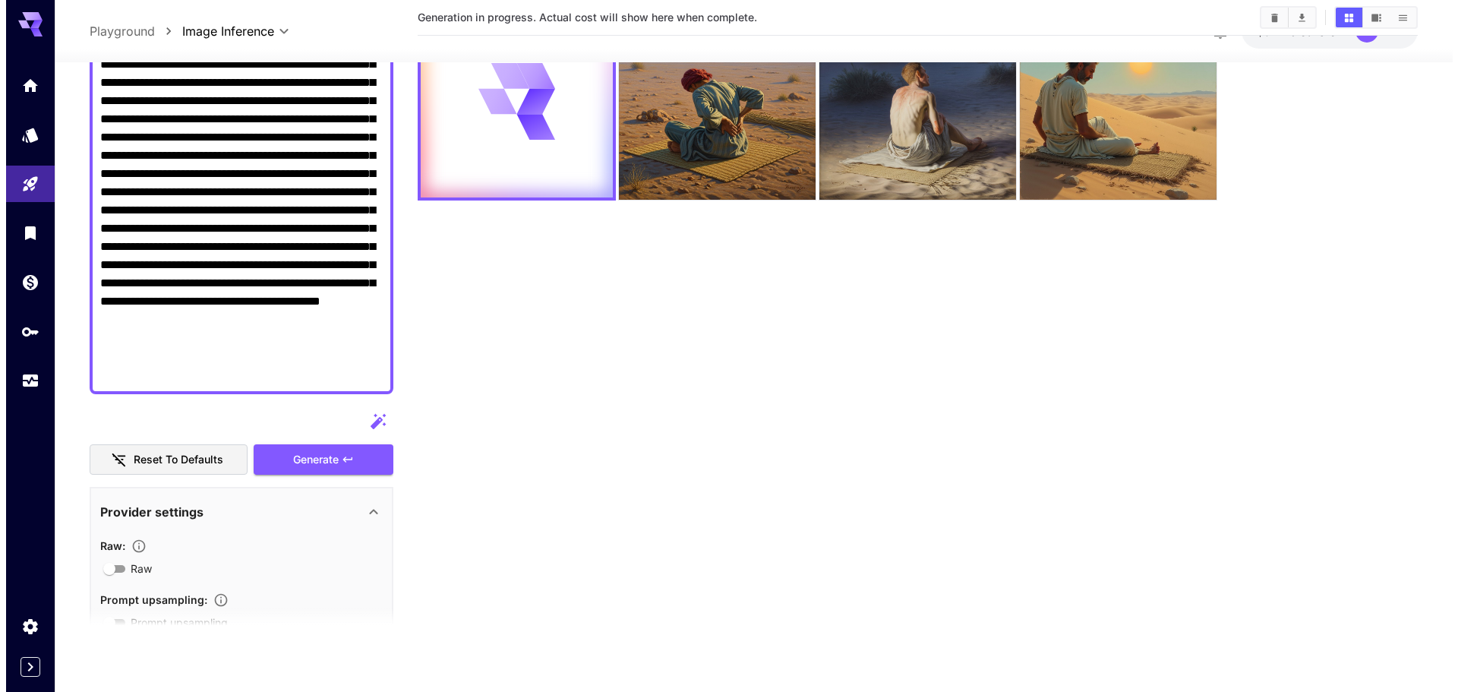
scroll to position [0, 0]
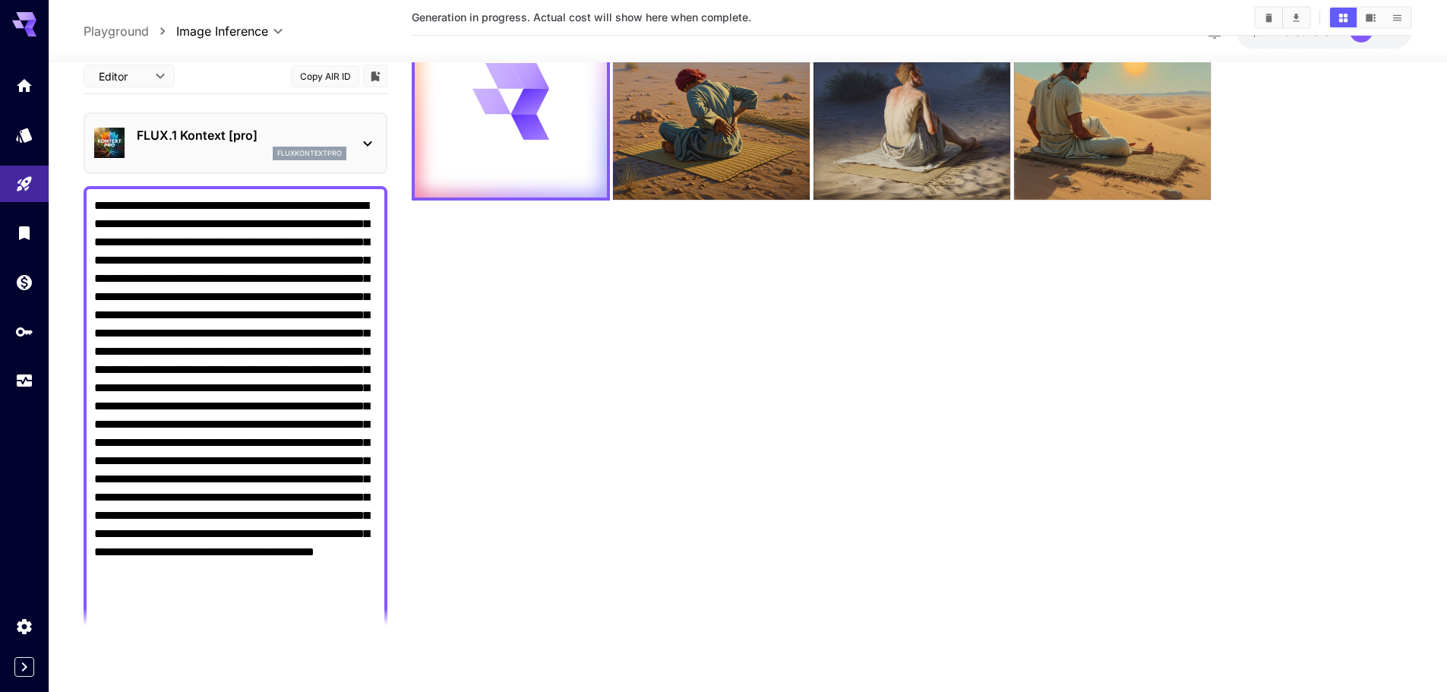
click at [250, 122] on div "FLUX.1 Kontext [pro] fluxkontextpro" at bounding box center [235, 143] width 283 height 46
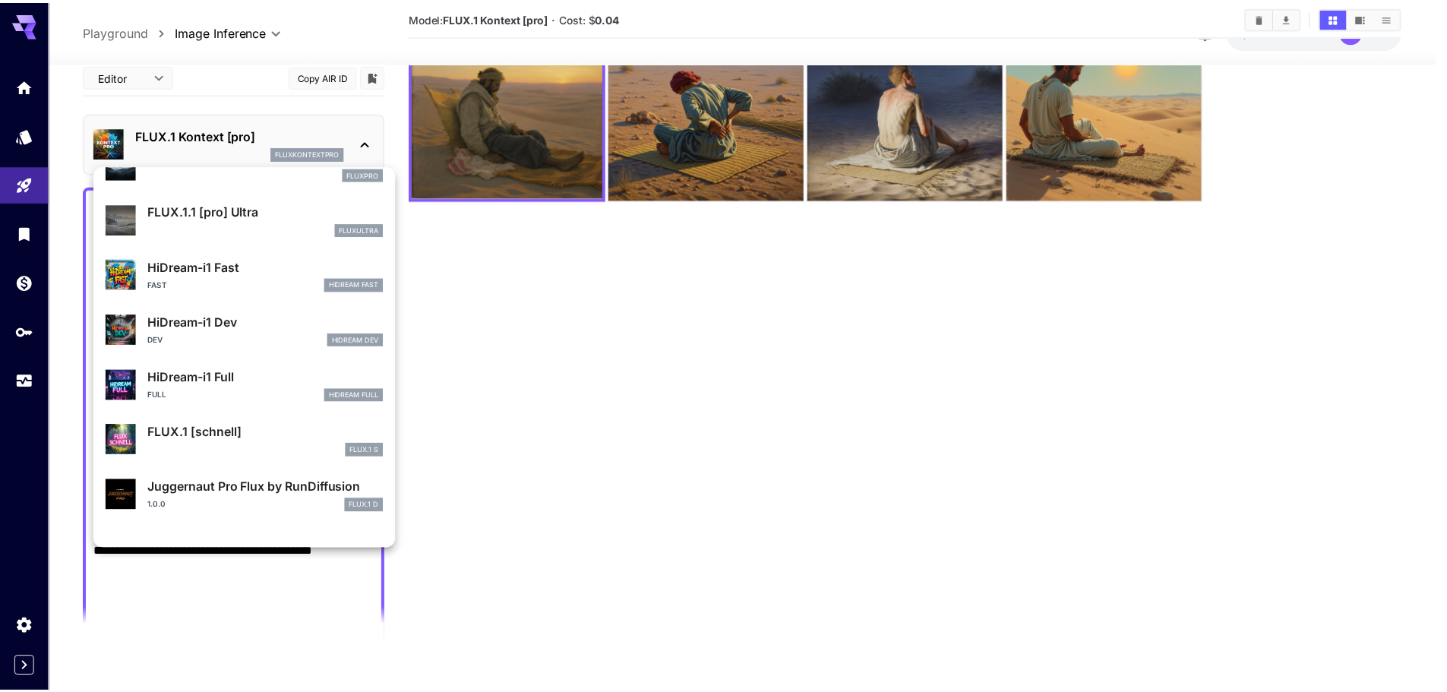
scroll to position [1229, 0]
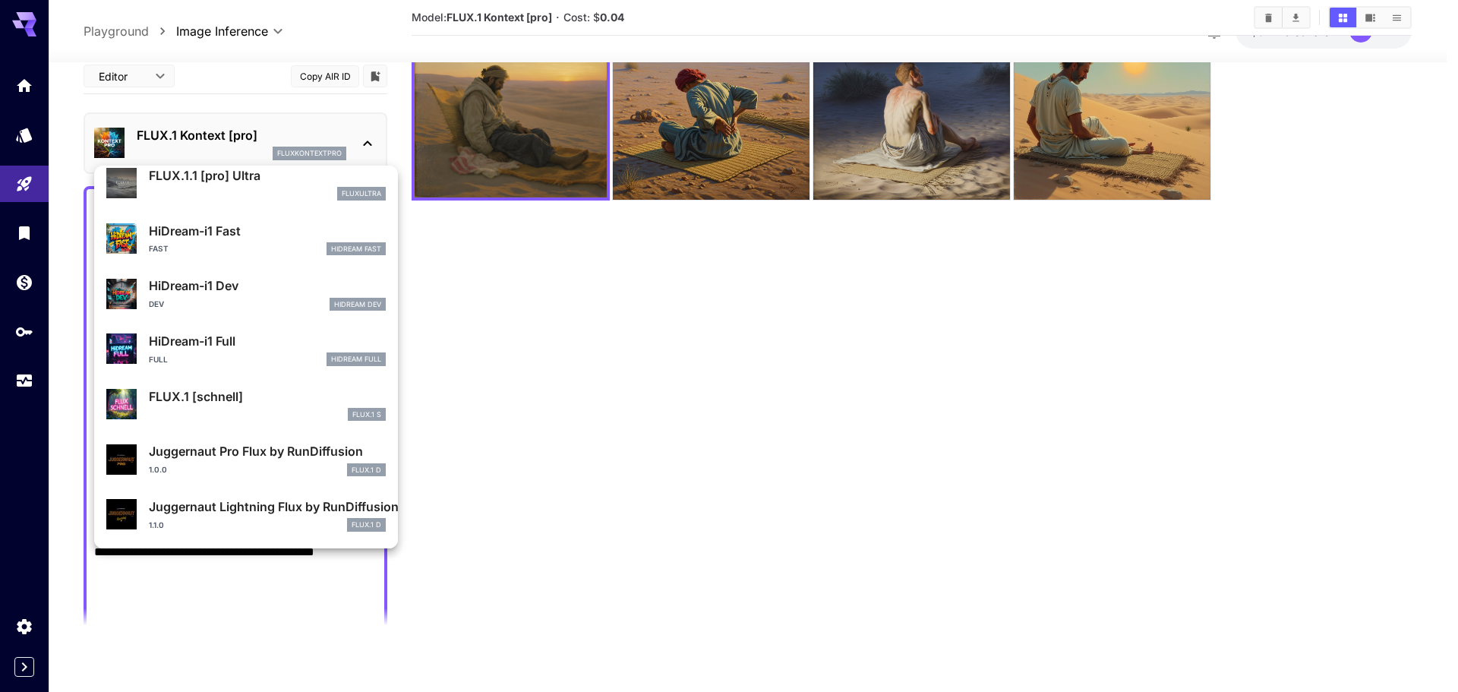
click at [244, 397] on p "FLUX.1 [schnell]" at bounding box center [267, 396] width 237 height 18
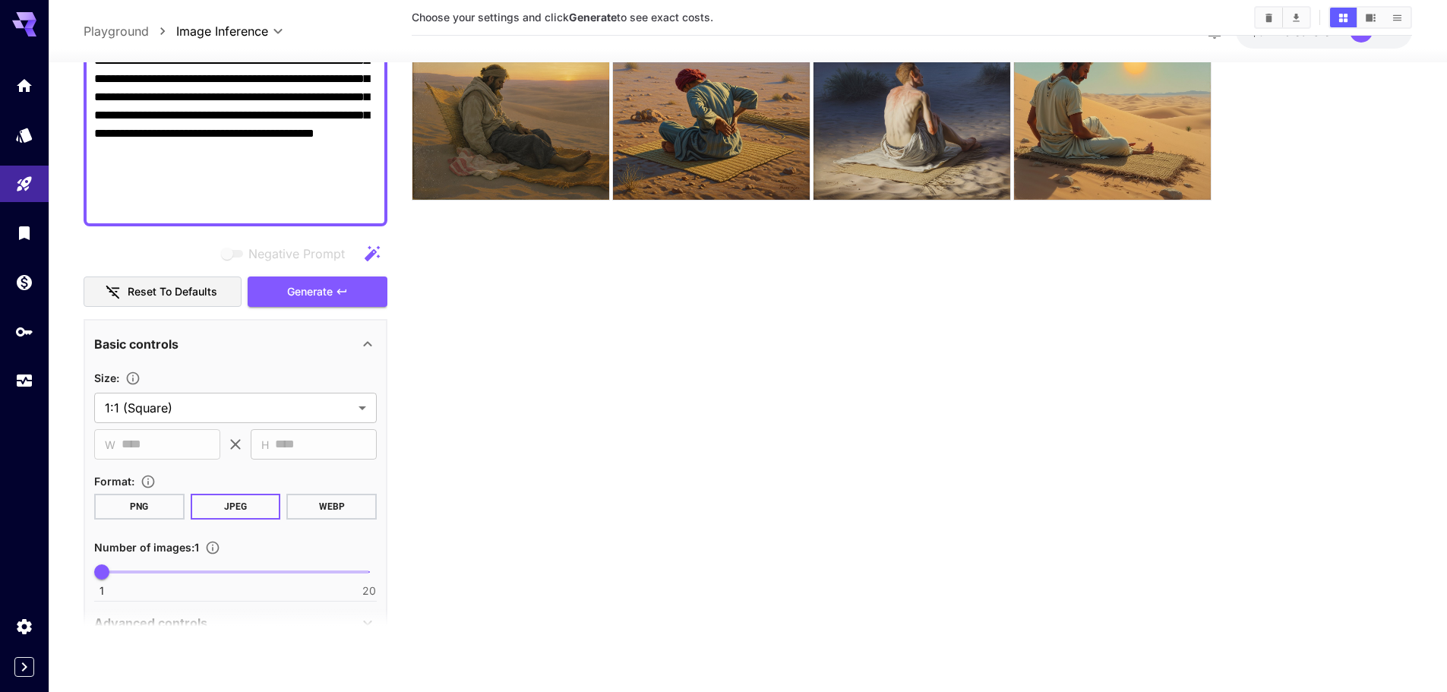
scroll to position [456, 0]
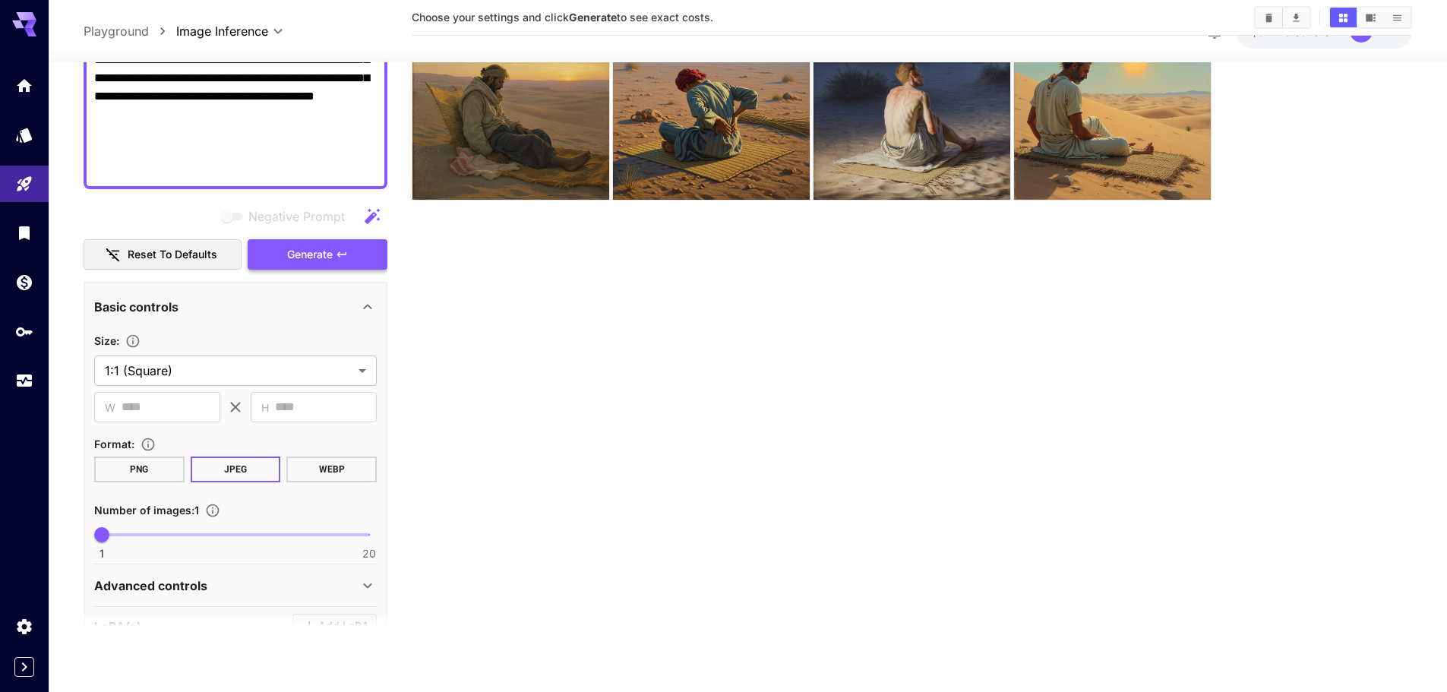
click at [321, 257] on span "Generate" at bounding box center [310, 254] width 46 height 19
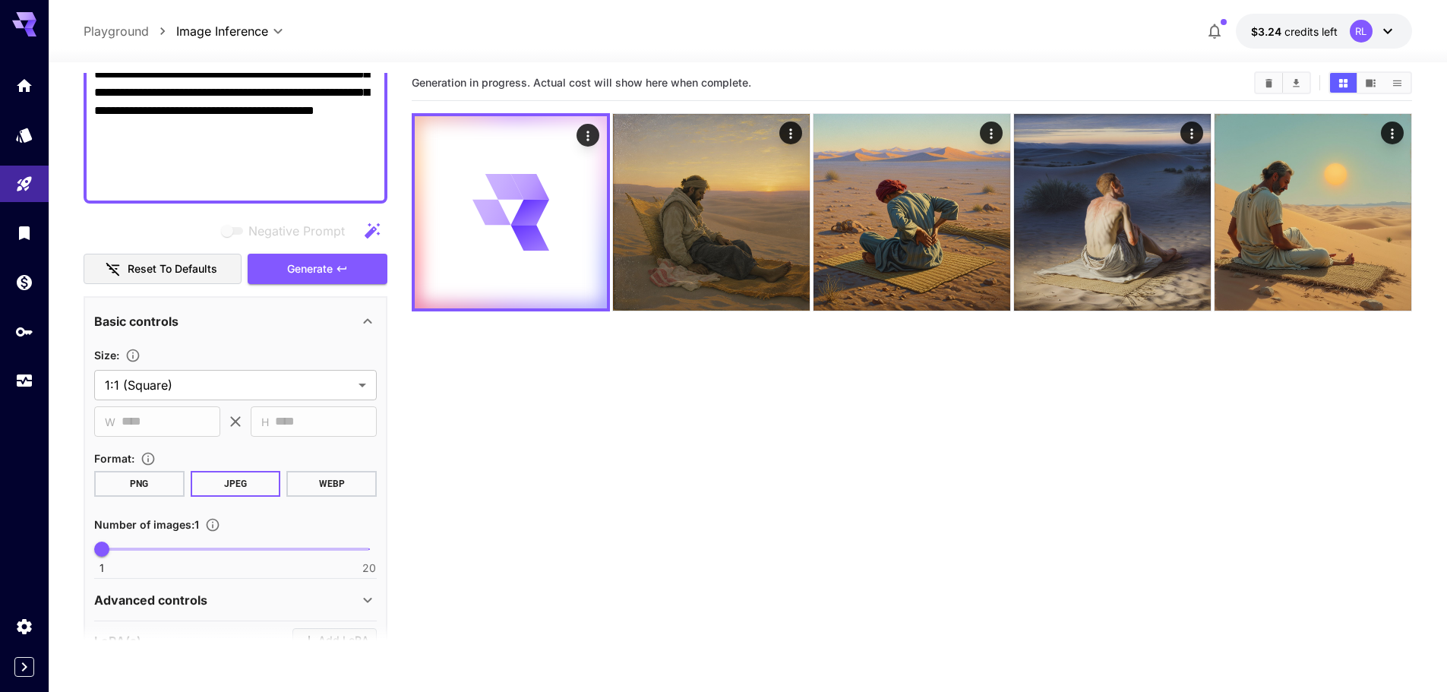
scroll to position [0, 0]
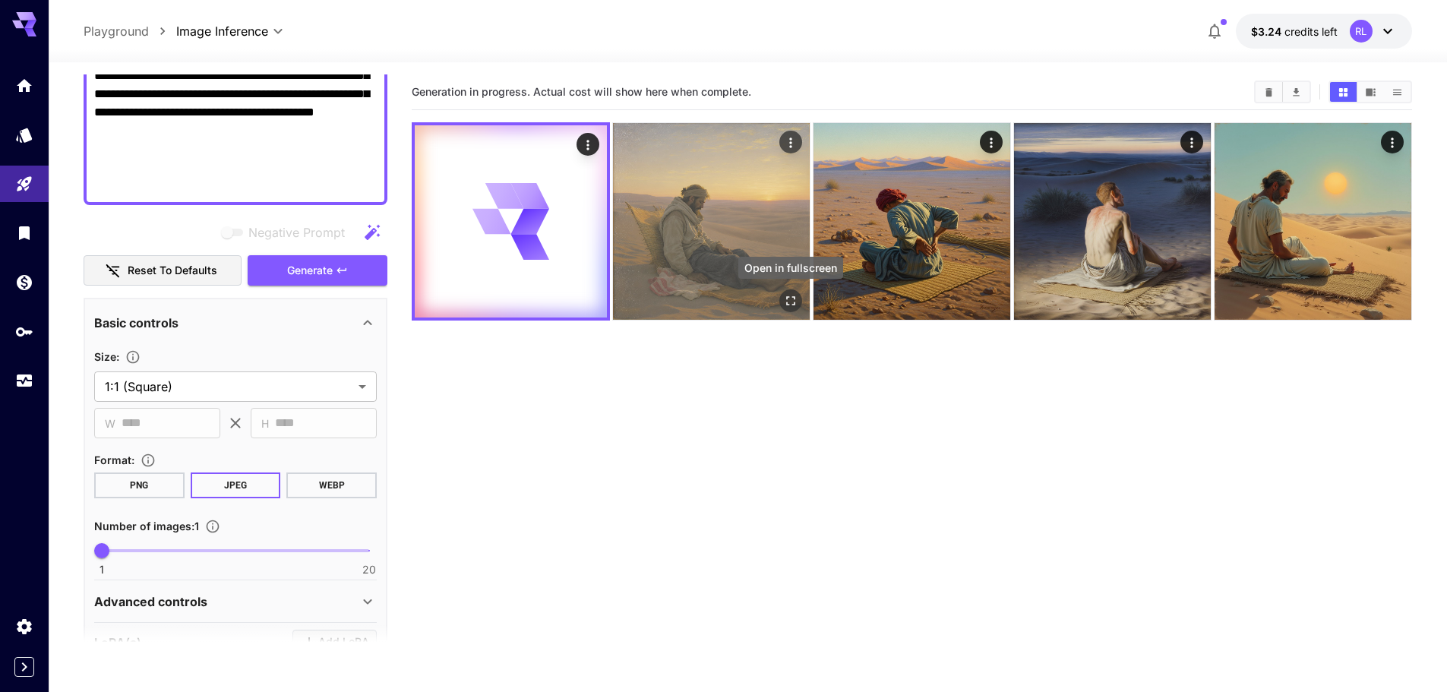
click at [791, 302] on icon "Open in fullscreen" at bounding box center [790, 300] width 15 height 15
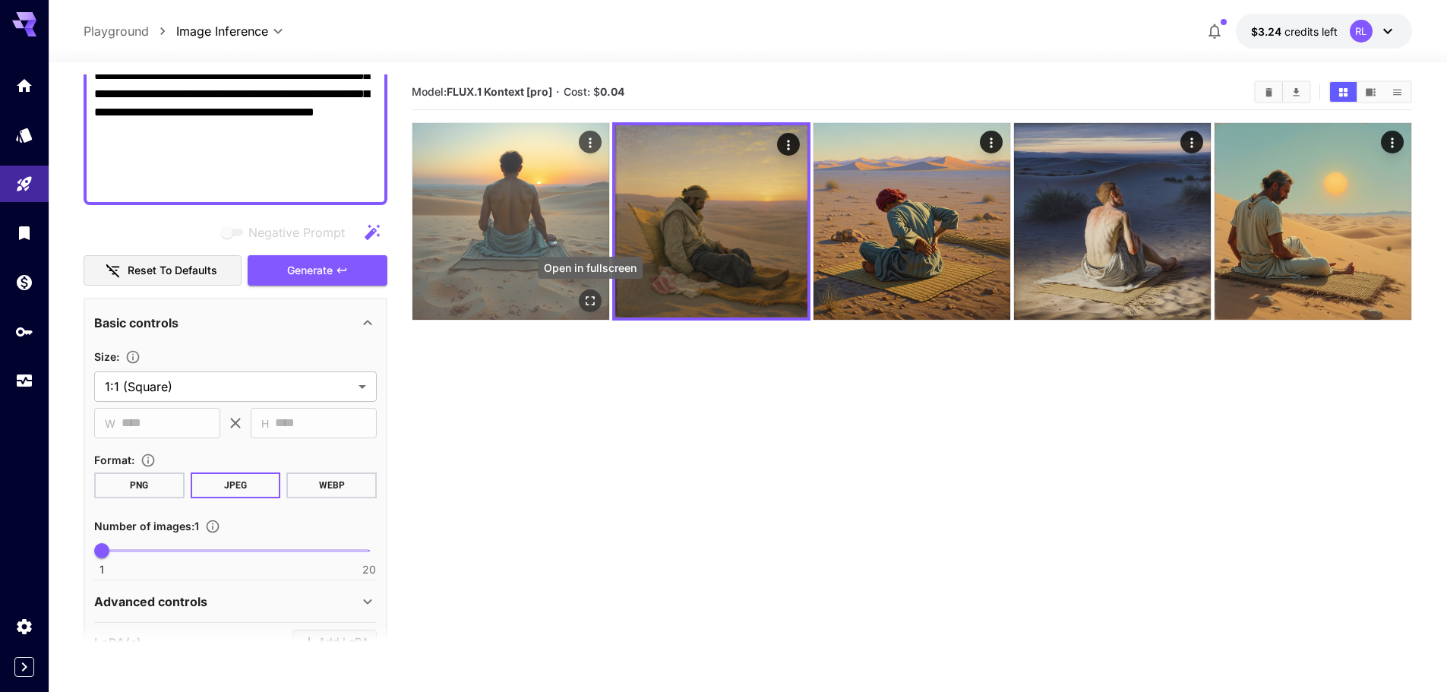
click at [583, 297] on icon "Open in fullscreen" at bounding box center [590, 300] width 15 height 15
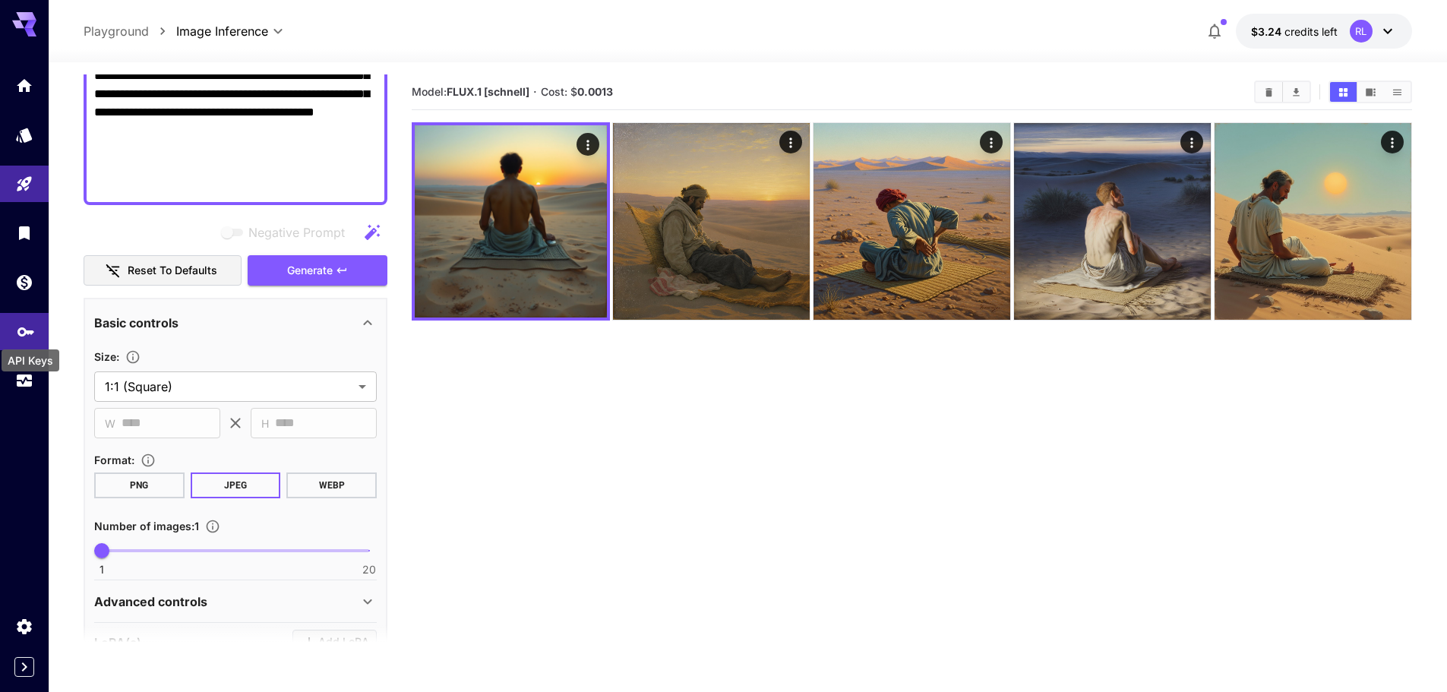
click at [24, 330] on icon "API Keys" at bounding box center [26, 328] width 18 height 18
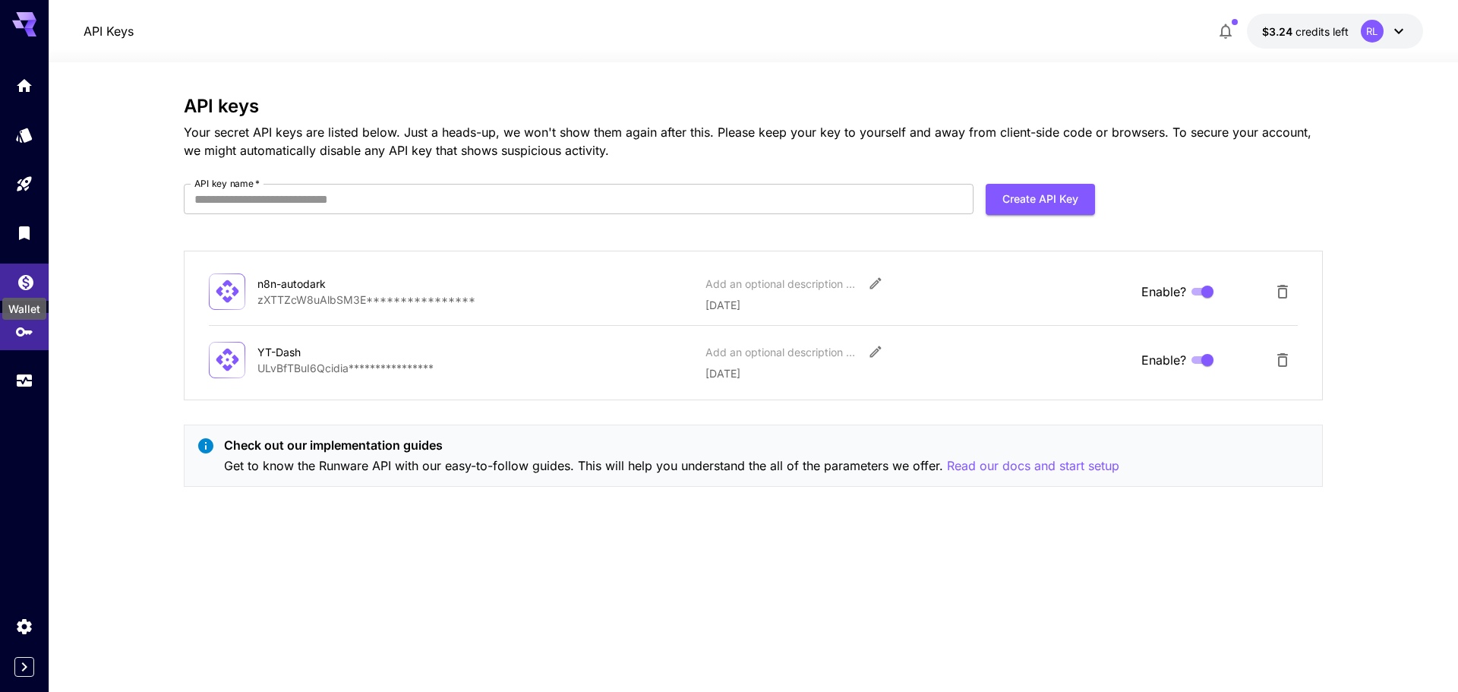
click at [30, 282] on icon "Wallet" at bounding box center [25, 280] width 15 height 15
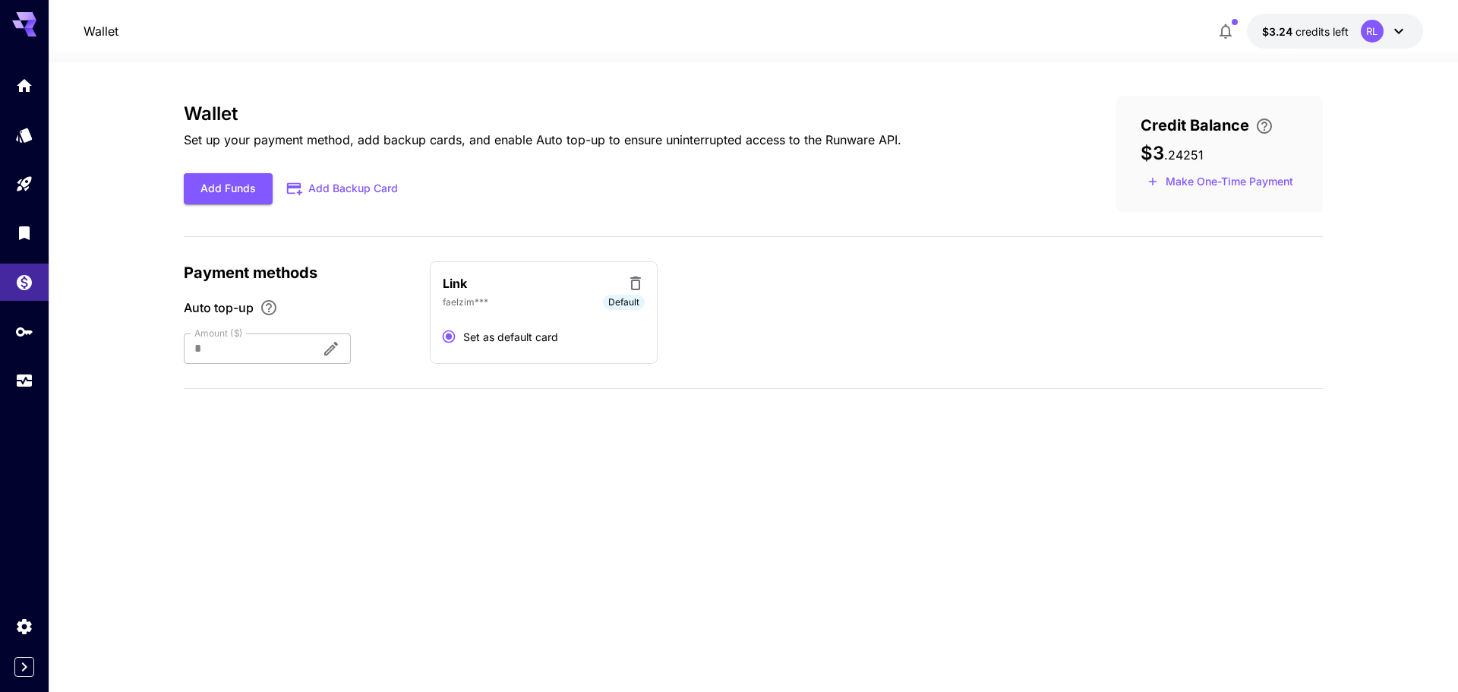
click at [899, 193] on div "Add Funds Add Backup Card" at bounding box center [543, 188] width 718 height 31
copy span "24251"
drag, startPoint x: 1204, startPoint y: 153, endPoint x: 1171, endPoint y: 153, distance: 32.7
click at [1171, 153] on div "$3 . 24251" at bounding box center [1220, 153] width 158 height 21
click at [21, 131] on icon "Models" at bounding box center [26, 135] width 18 height 18
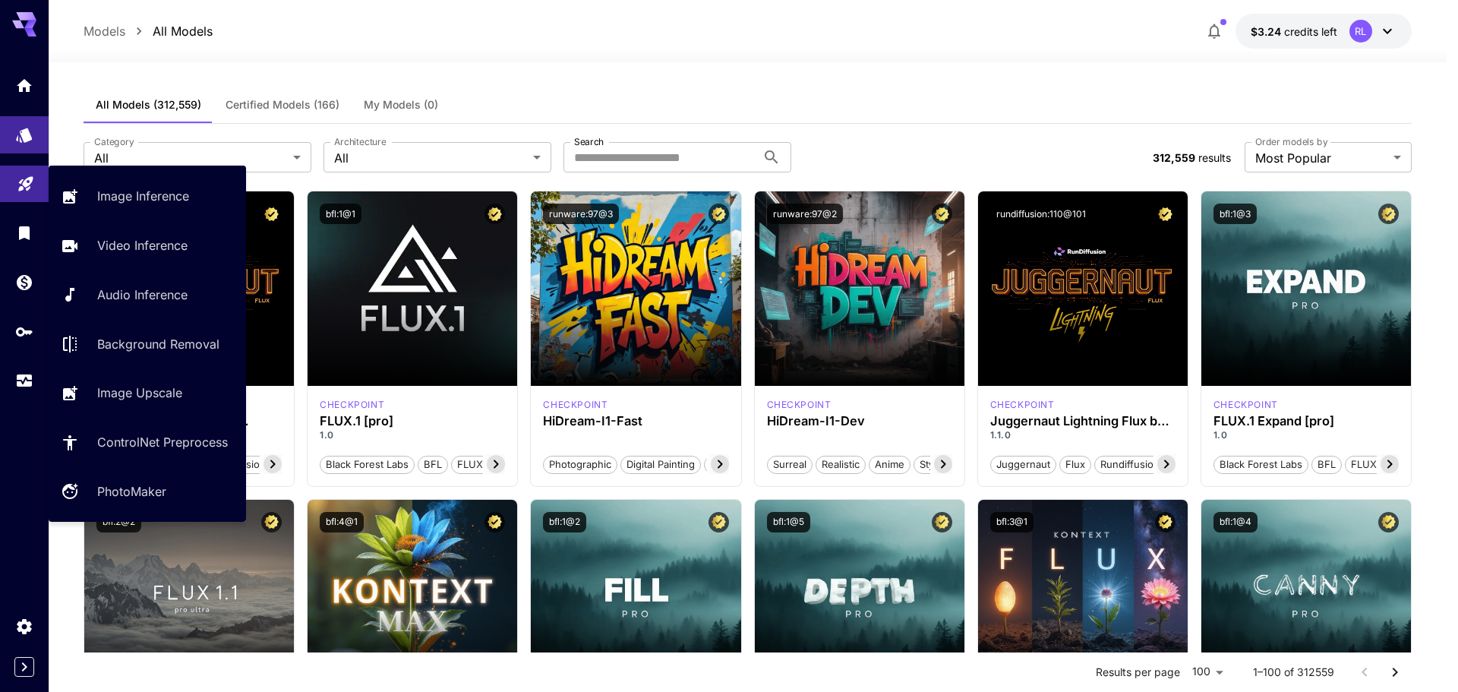
click at [31, 182] on icon "Playground" at bounding box center [26, 180] width 18 height 18
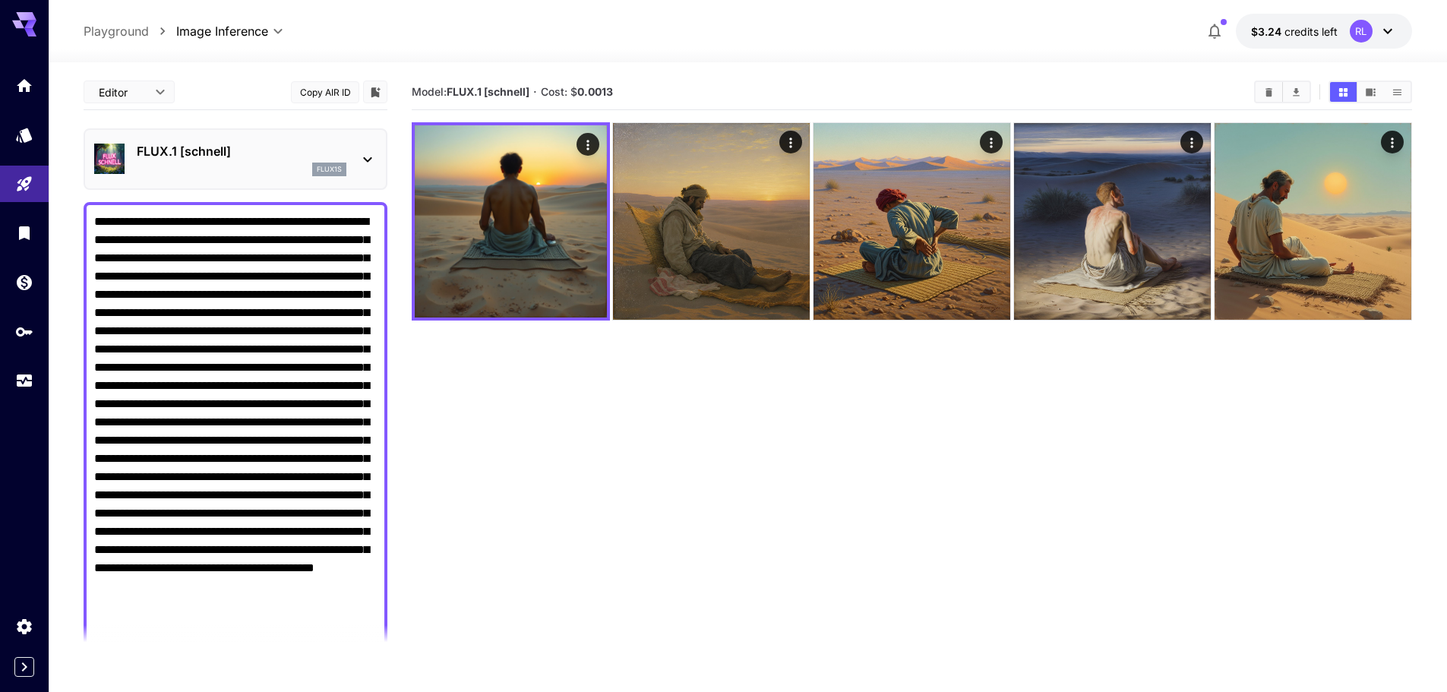
click at [281, 260] on textarea "Negative Prompt" at bounding box center [235, 432] width 283 height 438
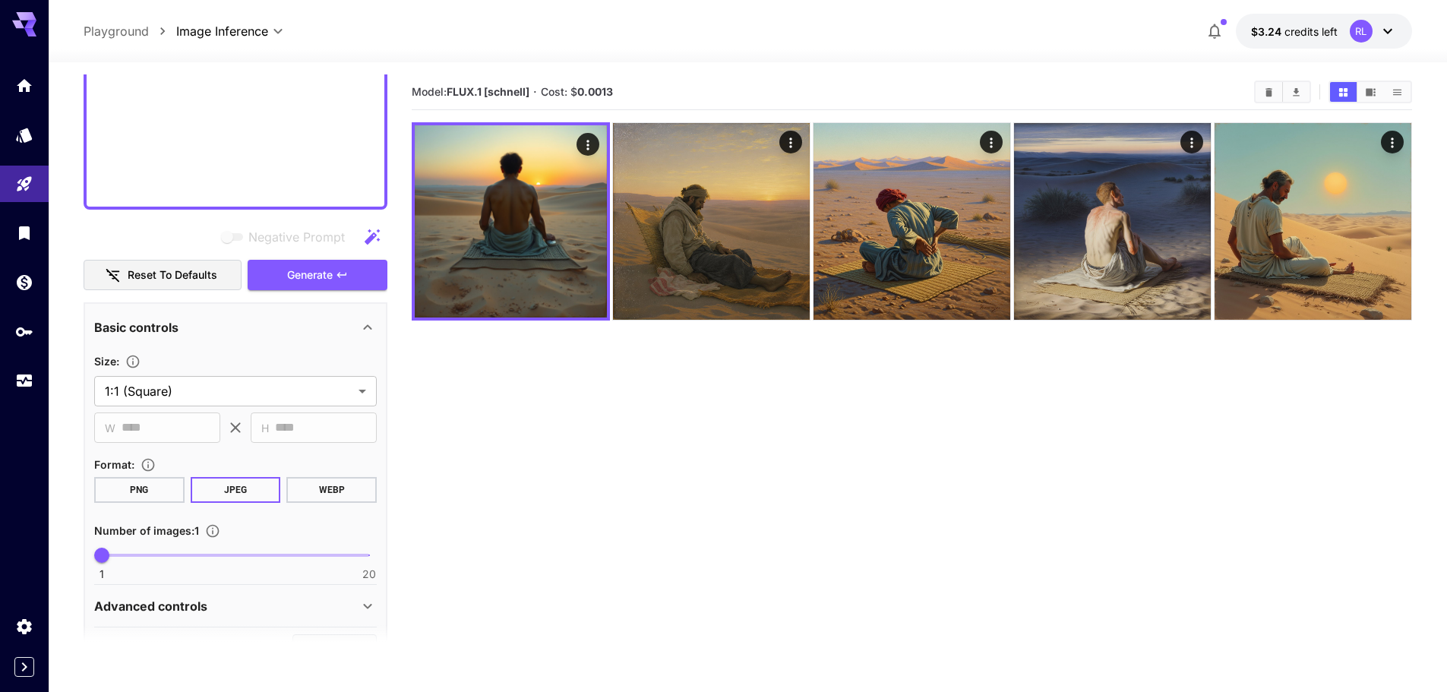
scroll to position [1067, 0]
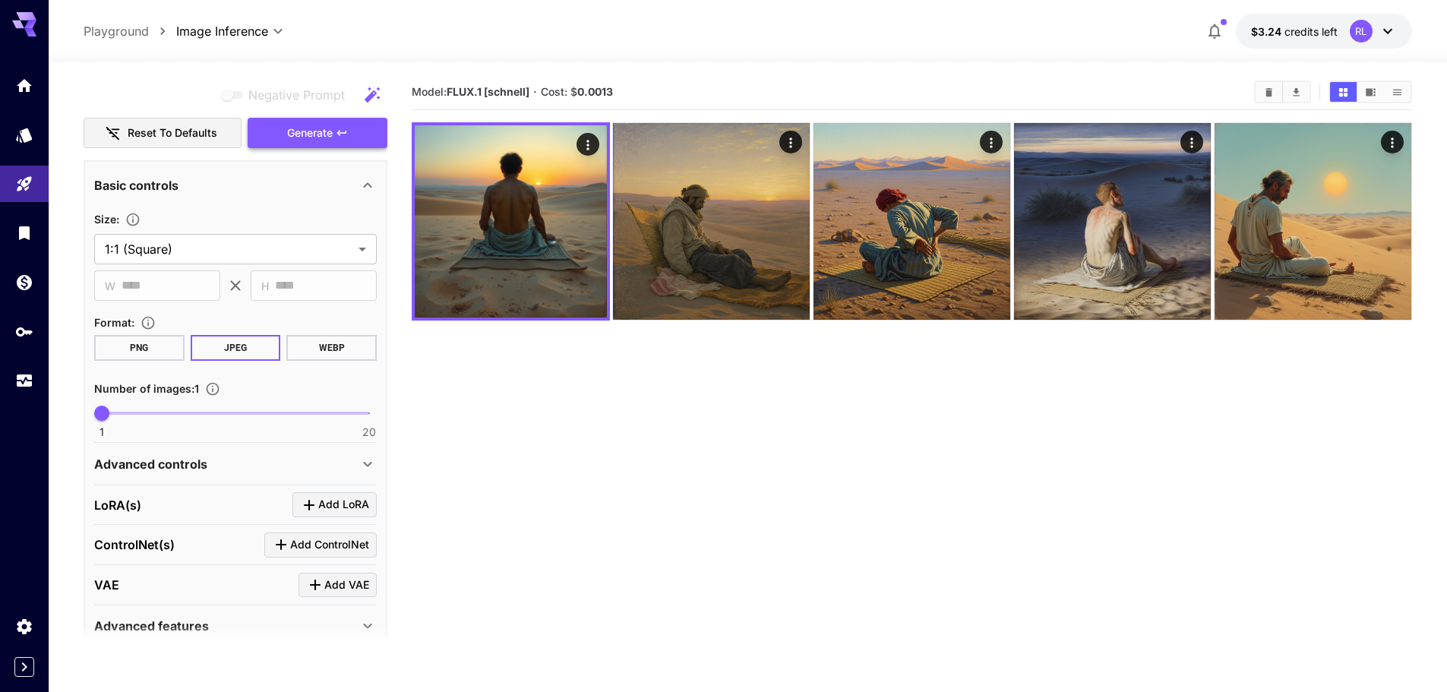
type textarea "**********"
click at [314, 139] on span "Generate" at bounding box center [310, 133] width 46 height 19
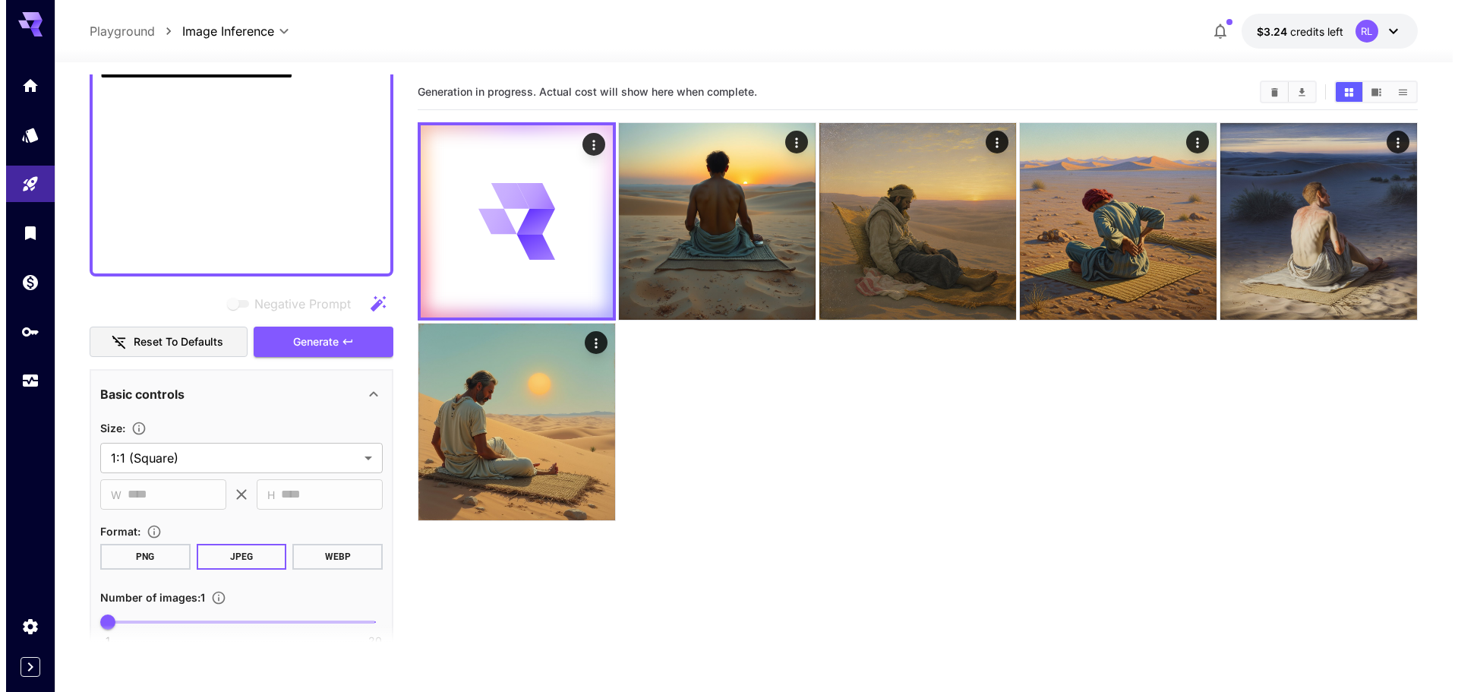
scroll to position [839, 0]
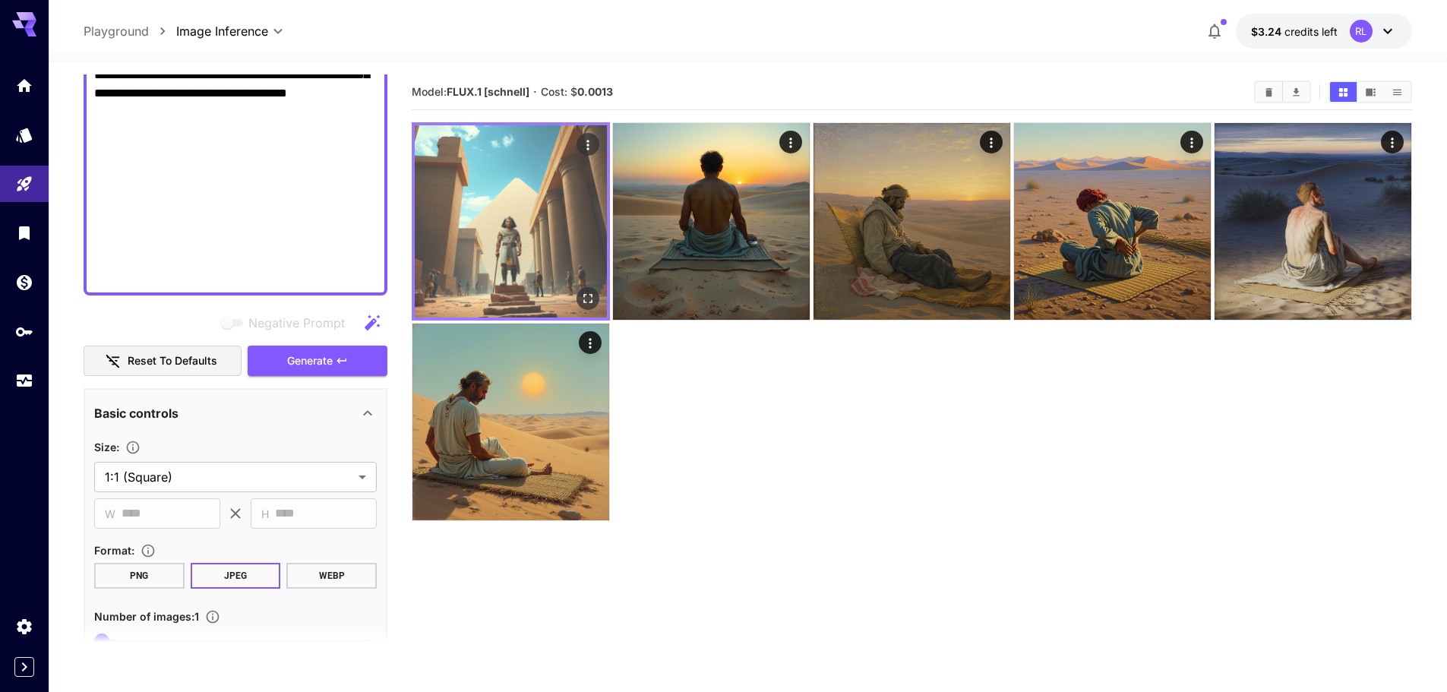
click at [548, 218] on img at bounding box center [511, 221] width 192 height 192
click at [583, 295] on icon "Open in fullscreen" at bounding box center [587, 298] width 9 height 9
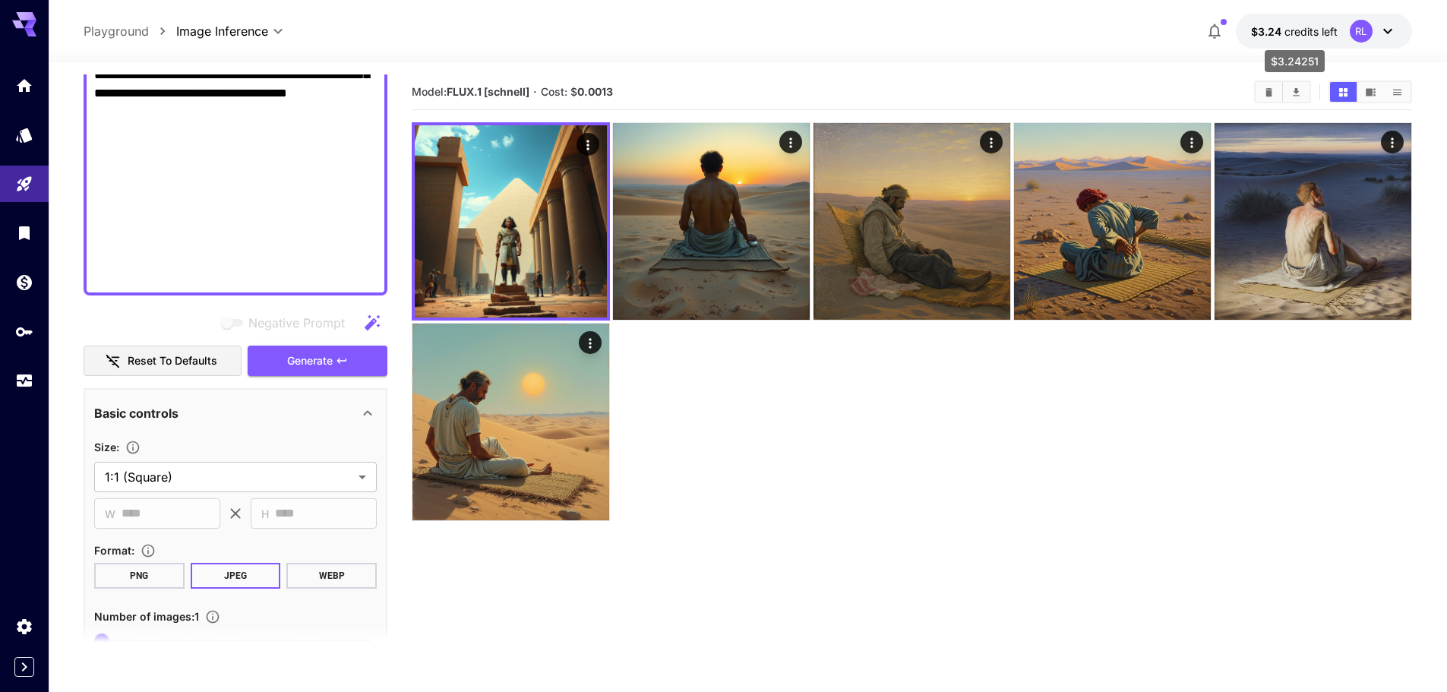
click at [1318, 33] on span "credits left" at bounding box center [1310, 31] width 53 height 13
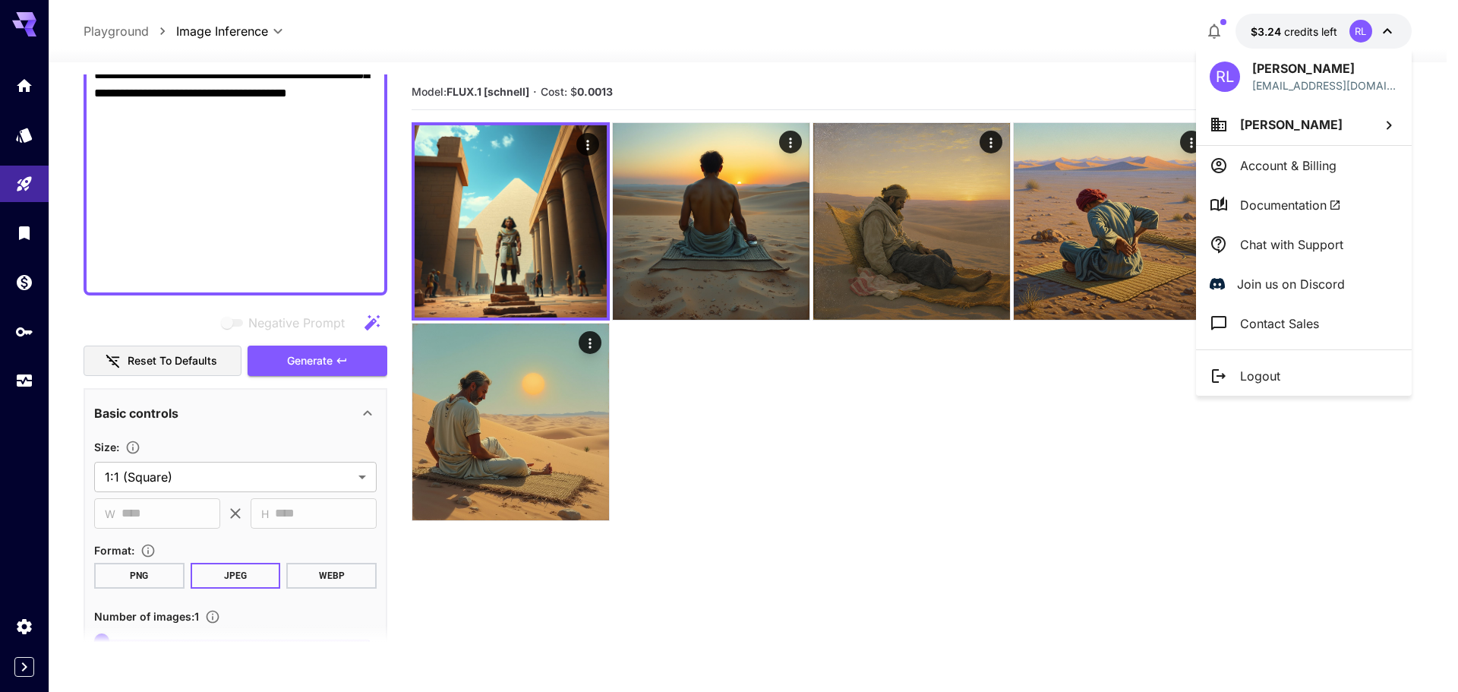
click at [1031, 68] on div at bounding box center [729, 346] width 1458 height 692
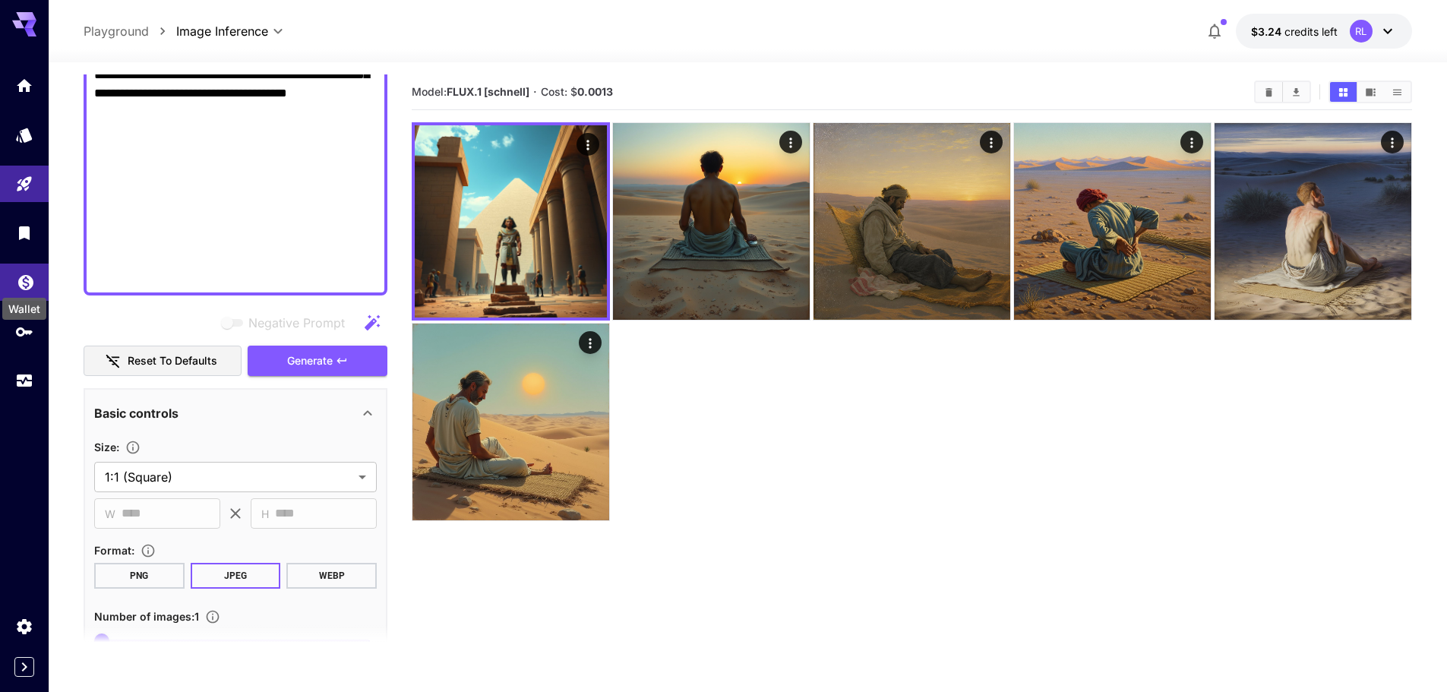
click at [21, 285] on icon "Wallet" at bounding box center [26, 278] width 18 height 18
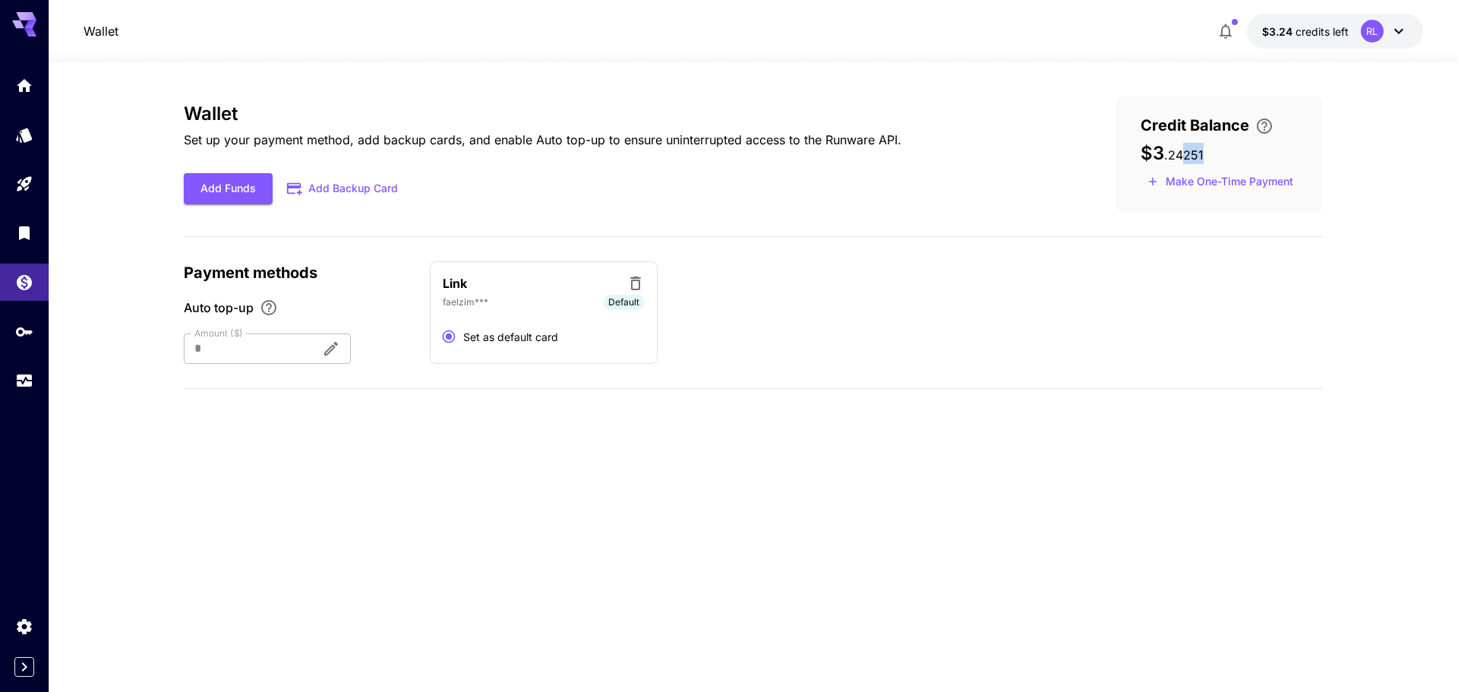
drag, startPoint x: 1206, startPoint y: 163, endPoint x: 1184, endPoint y: 161, distance: 22.1
click at [1184, 161] on div "$3 . 24251" at bounding box center [1220, 153] width 158 height 21
click at [1186, 163] on h3 "$3 . 24251" at bounding box center [1172, 153] width 63 height 21
click at [1177, 311] on div "Link faelzim*** Default Set as default card" at bounding box center [876, 312] width 893 height 103
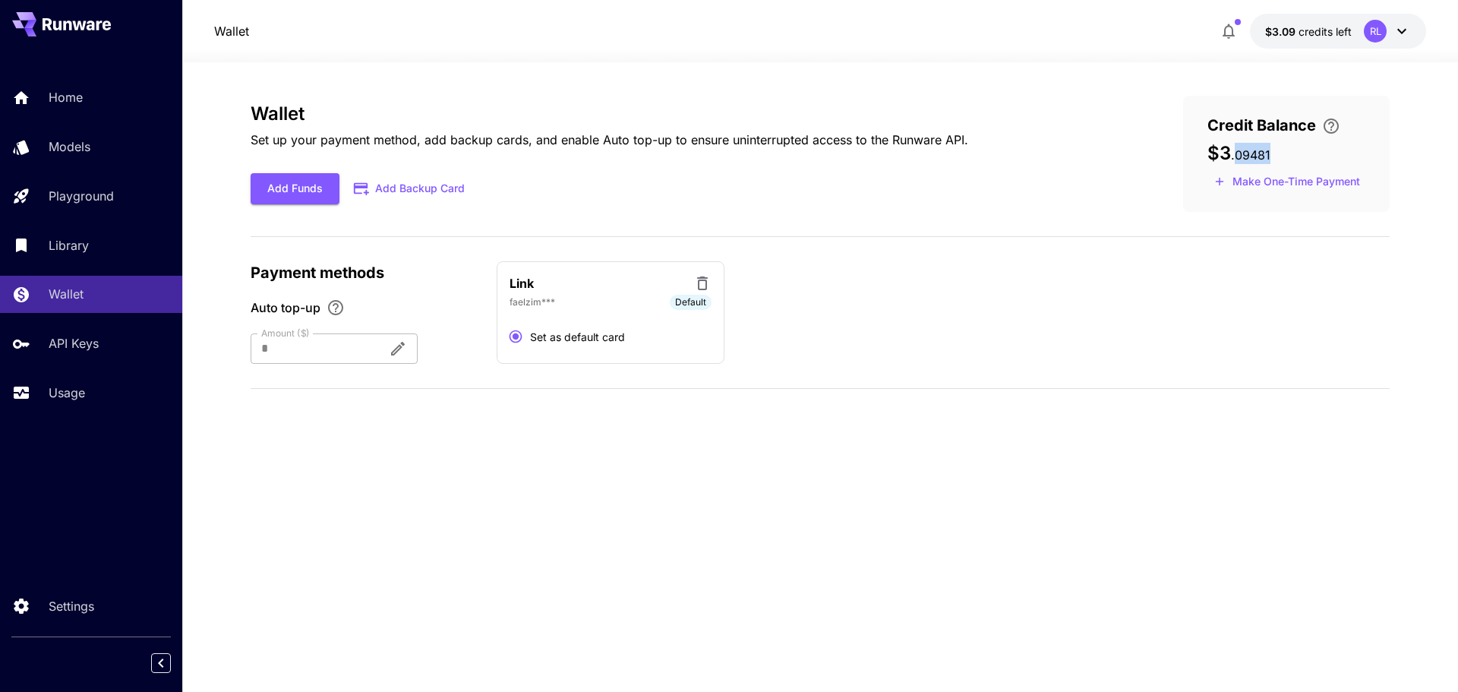
copy span "09481"
drag, startPoint x: 1289, startPoint y: 158, endPoint x: 1234, endPoint y: 156, distance: 54.7
click at [1234, 156] on div "$3 . 09481" at bounding box center [1287, 153] width 158 height 21
click at [81, 399] on p "Usage" at bounding box center [70, 393] width 36 height 18
